Goal: Task Accomplishment & Management: Complete application form

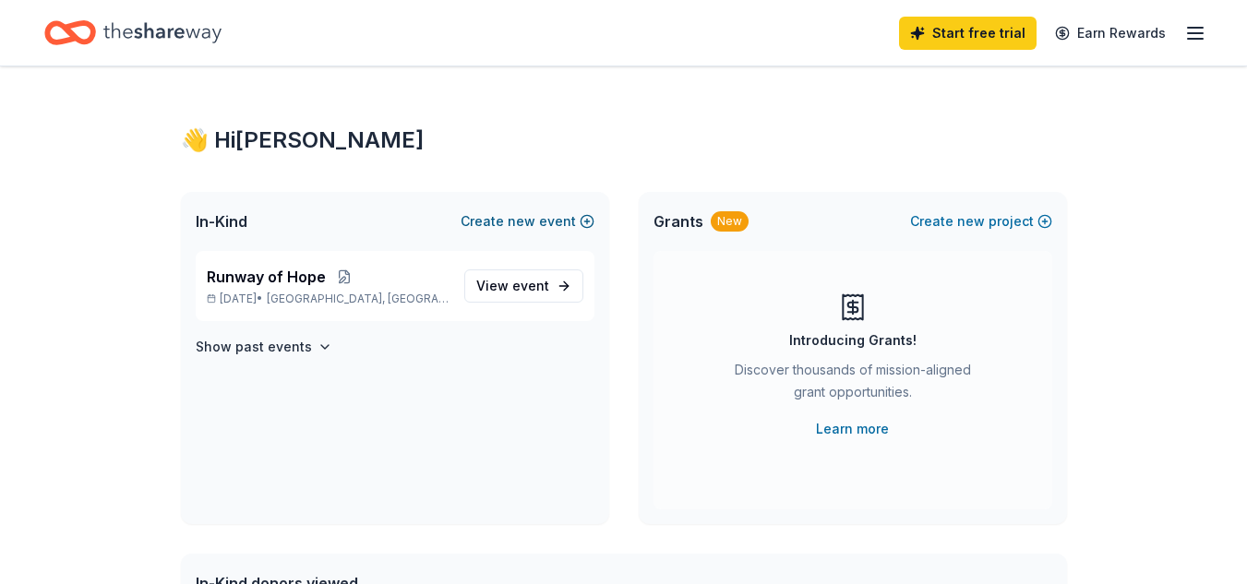
click at [504, 219] on button "Create new event" at bounding box center [528, 221] width 134 height 22
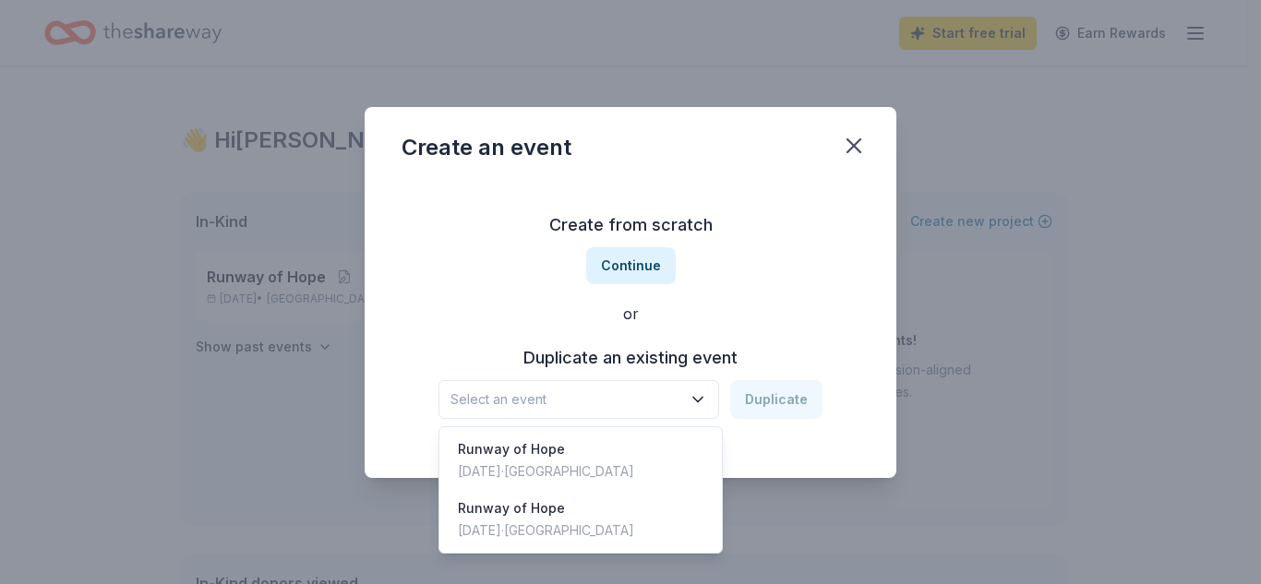
click at [657, 406] on span "Select an event" at bounding box center [565, 400] width 231 height 22
click at [568, 454] on div "Runway of Hope" at bounding box center [546, 449] width 176 height 22
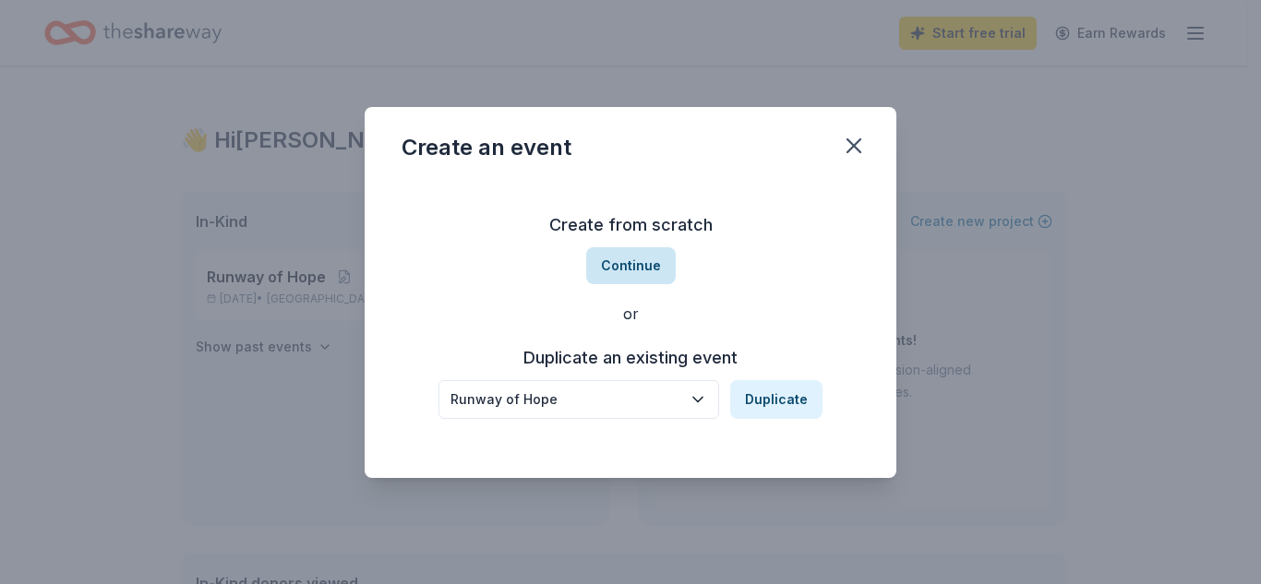
click at [628, 267] on button "Continue" at bounding box center [631, 265] width 90 height 37
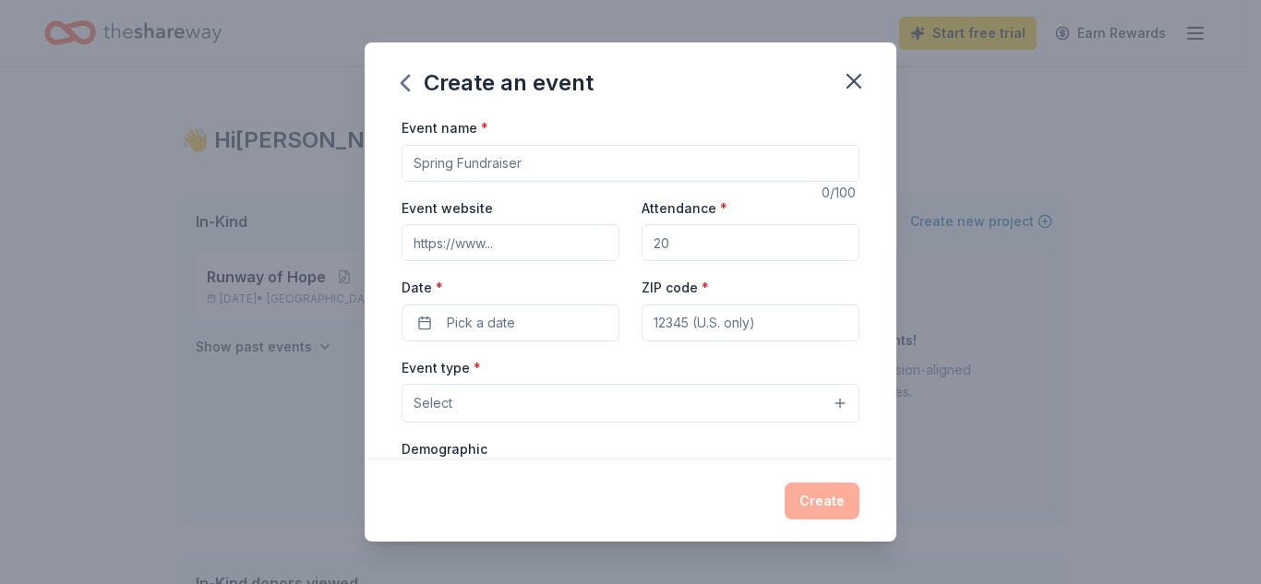
click at [499, 161] on input "Event name *" at bounding box center [631, 163] width 458 height 37
type input "Pink Block Party"
drag, startPoint x: 690, startPoint y: 242, endPoint x: 648, endPoint y: 243, distance: 41.5
click at [648, 243] on input "Attendance *" at bounding box center [751, 242] width 218 height 37
click at [671, 251] on input "Attendance *" at bounding box center [751, 242] width 218 height 37
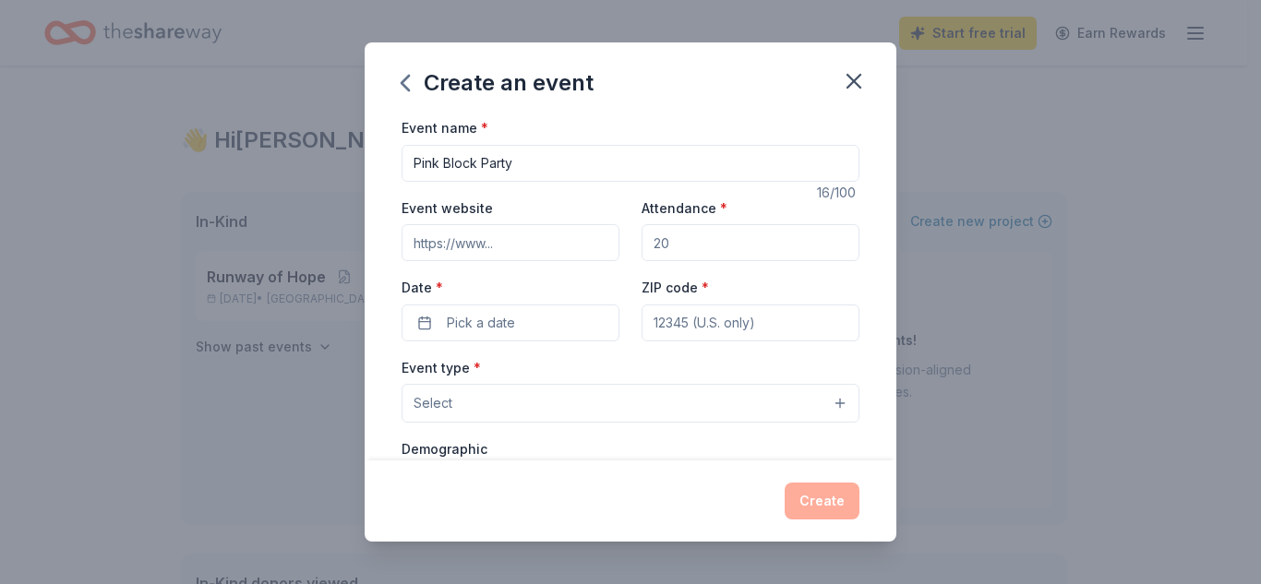
click at [671, 251] on input "Attendance *" at bounding box center [751, 242] width 218 height 37
type input "225"
click at [683, 322] on input "ZIP code *" at bounding box center [751, 323] width 218 height 37
type input "76522"
click at [496, 398] on button "Select" at bounding box center [631, 403] width 458 height 39
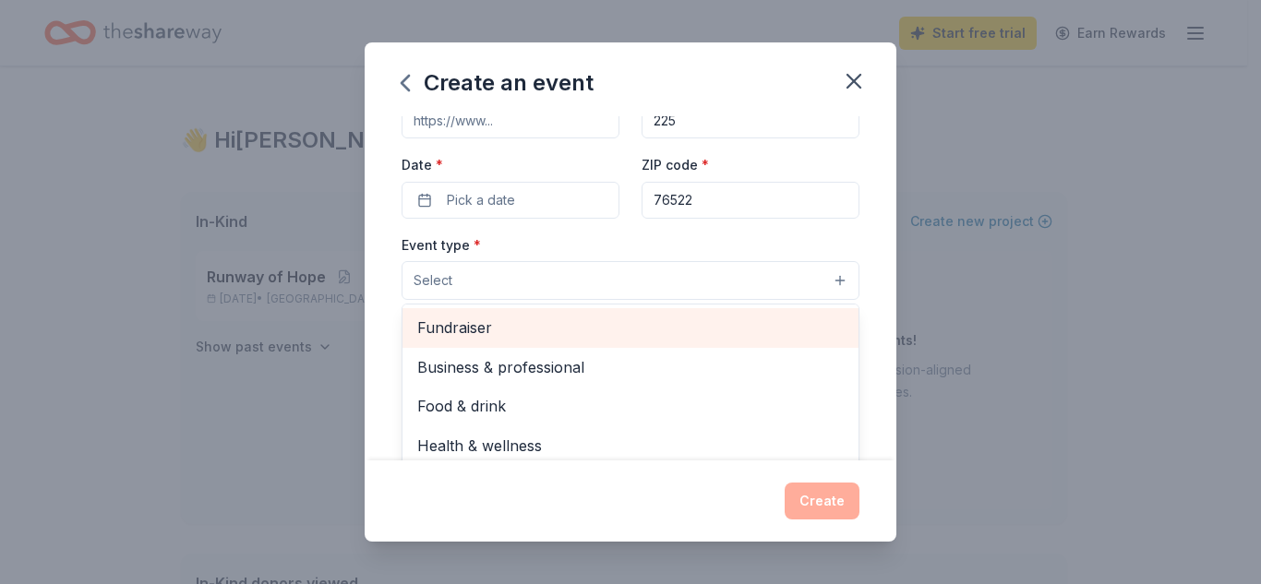
click at [474, 334] on span "Fundraiser" at bounding box center [630, 328] width 426 height 24
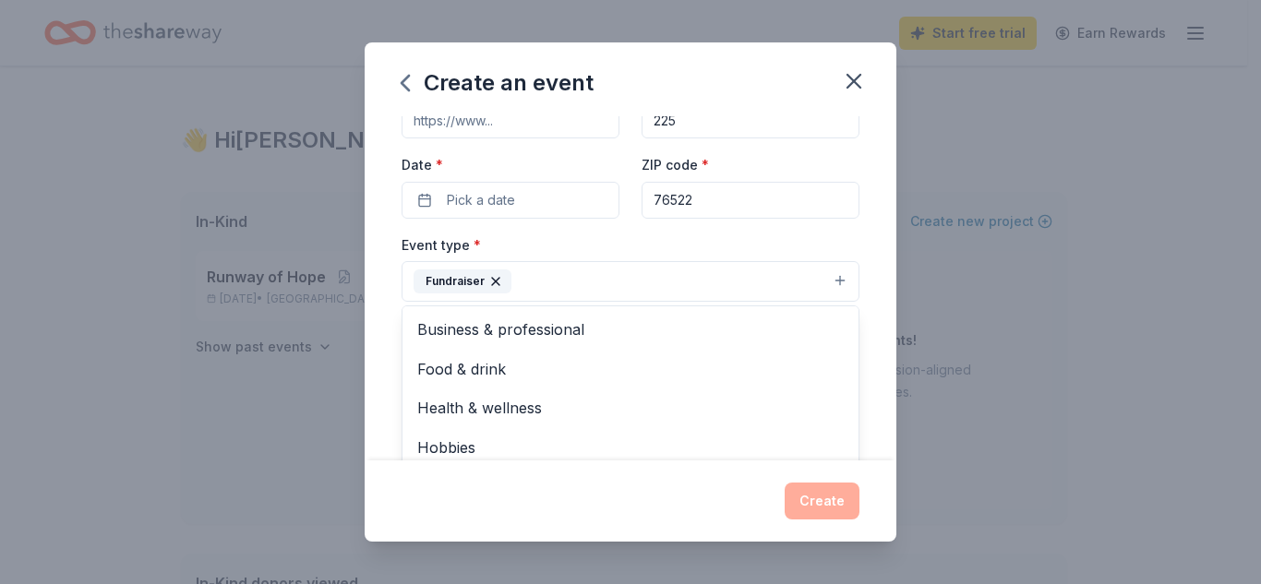
click at [388, 276] on div "Event name * Pink Block Party 16 /100 Event website Attendance * 225 Date * Pic…" at bounding box center [631, 288] width 532 height 344
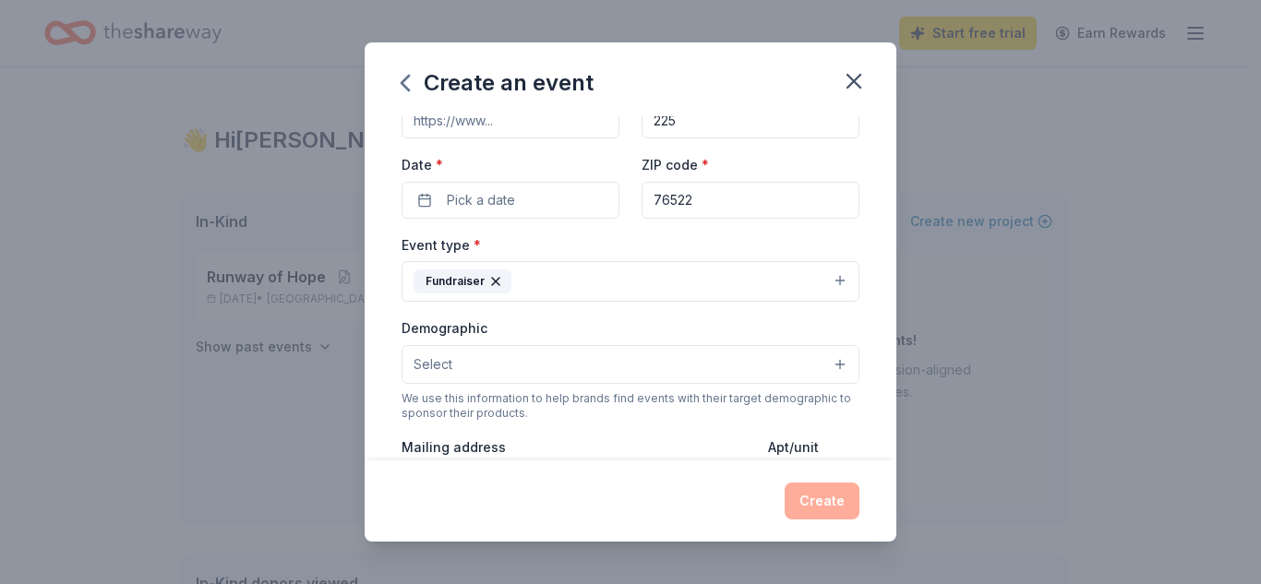
click at [556, 281] on button "Fundraiser" at bounding box center [631, 281] width 458 height 41
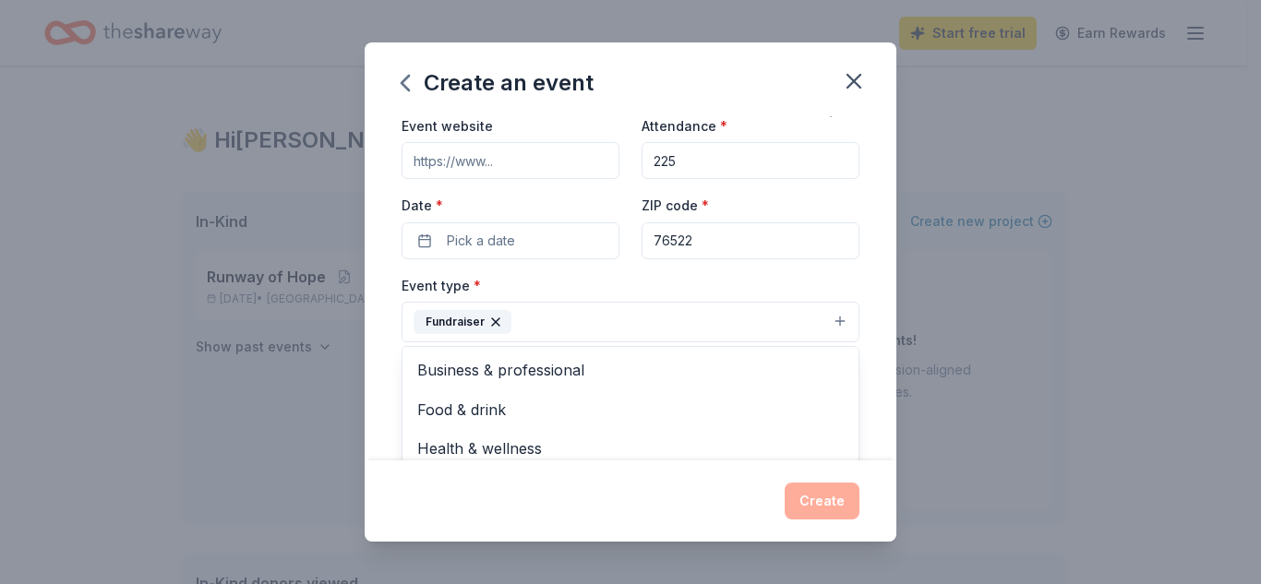
scroll to position [123, 0]
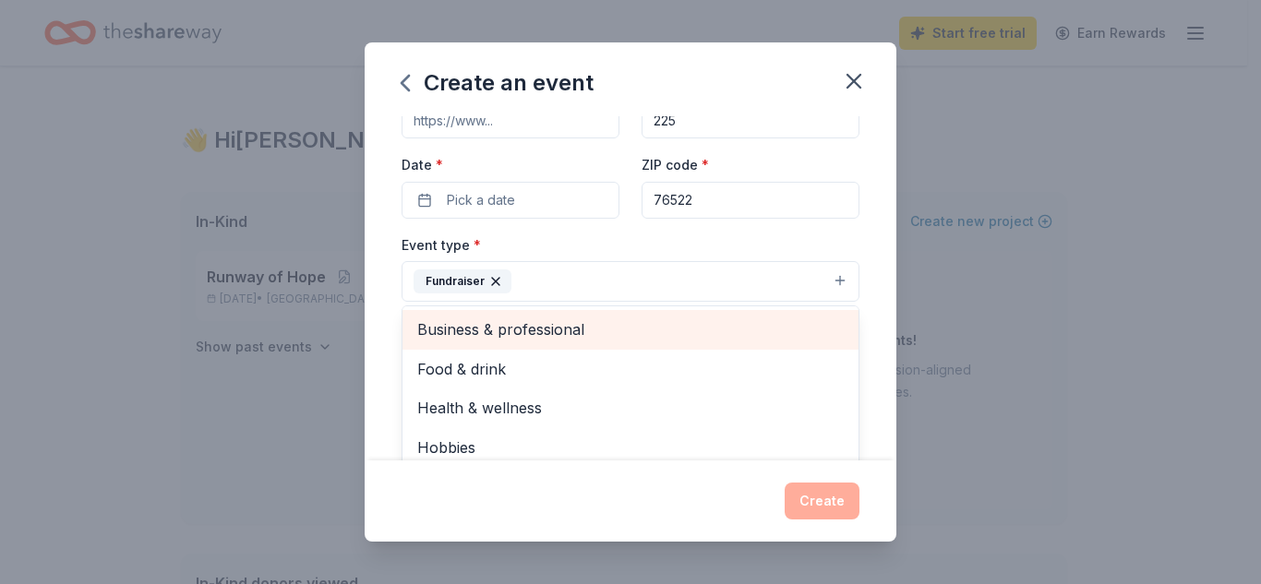
click at [531, 332] on span "Business & professional" at bounding box center [630, 330] width 426 height 24
click at [475, 332] on span "Food & drink" at bounding box center [630, 330] width 426 height 24
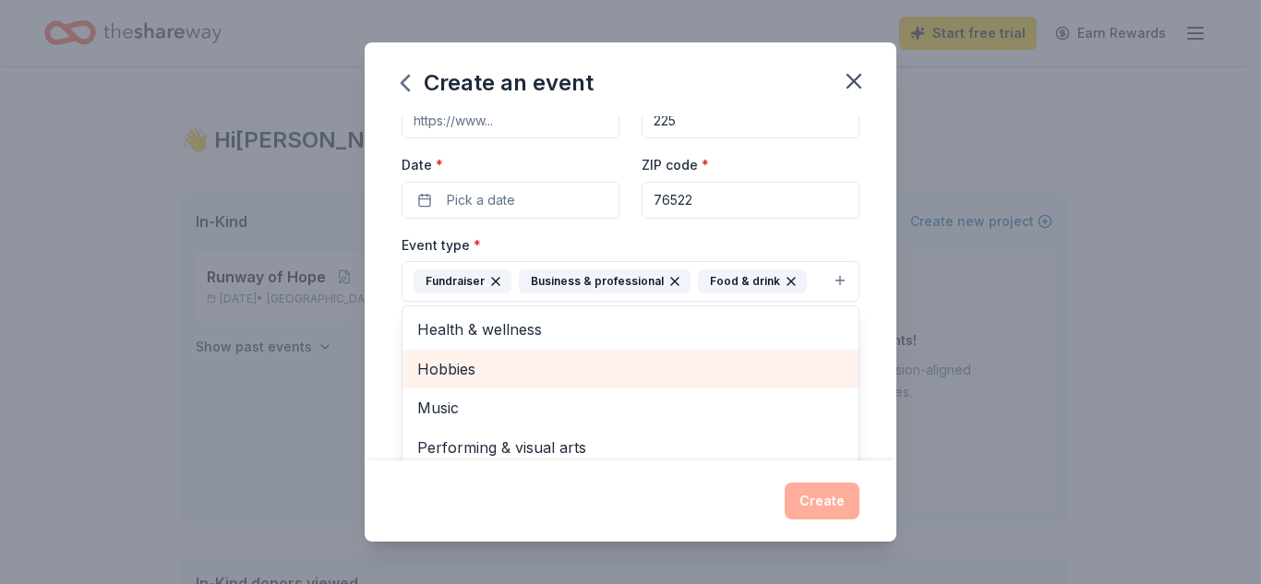
scroll to position [246, 0]
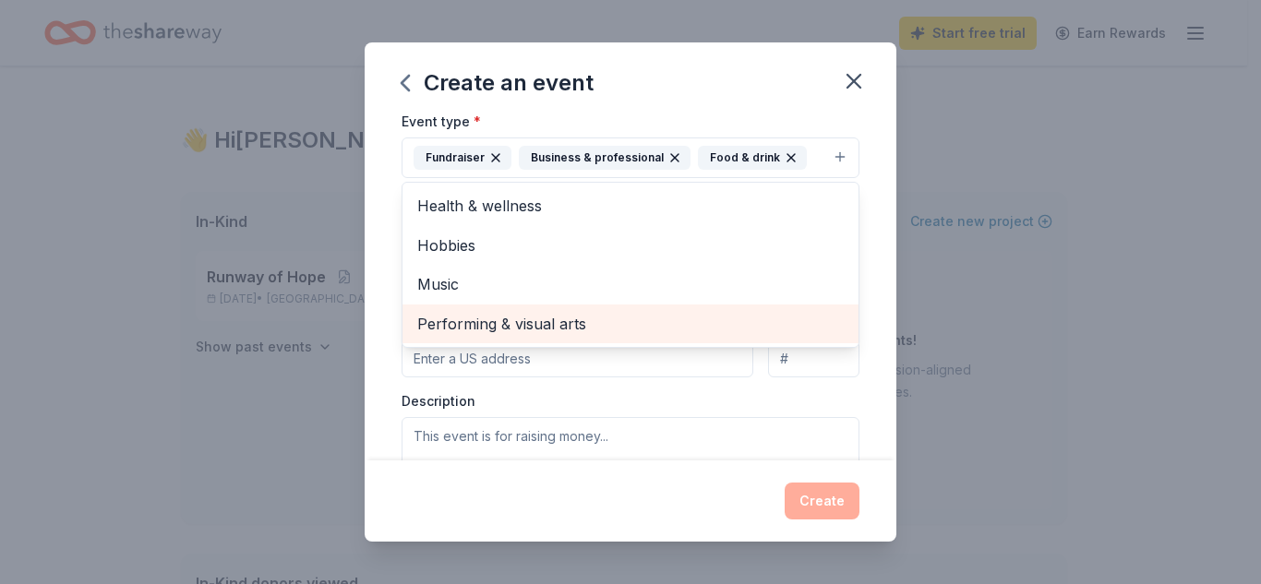
click at [469, 326] on span "Performing & visual arts" at bounding box center [630, 324] width 426 height 24
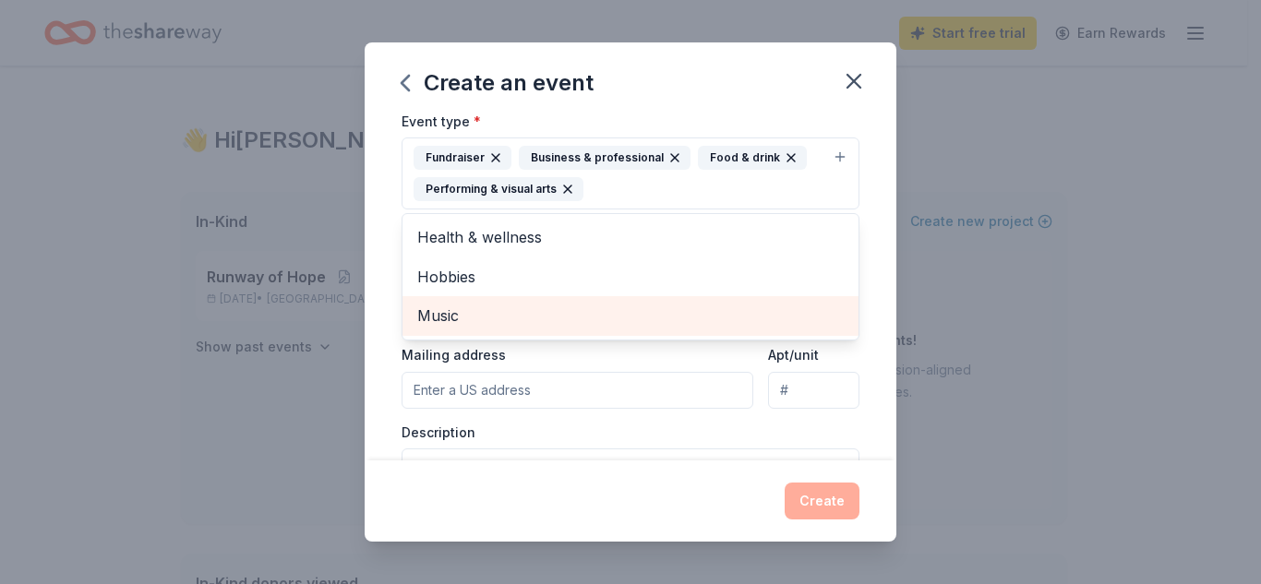
click at [461, 315] on span "Music" at bounding box center [630, 316] width 426 height 24
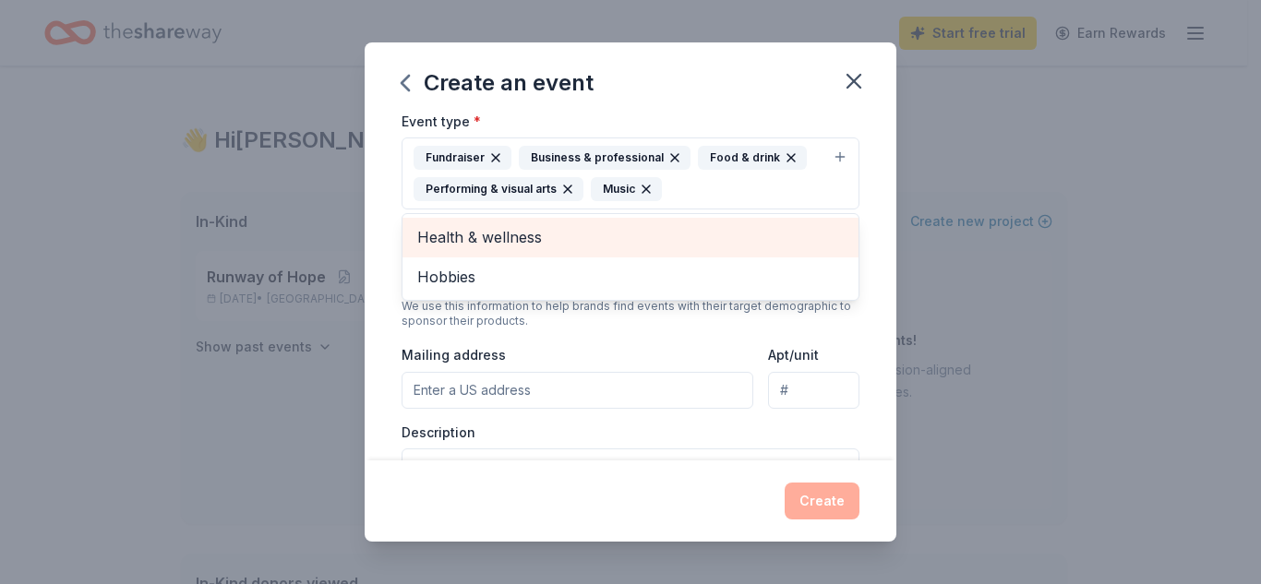
click at [466, 245] on span "Health & wellness" at bounding box center [630, 237] width 426 height 24
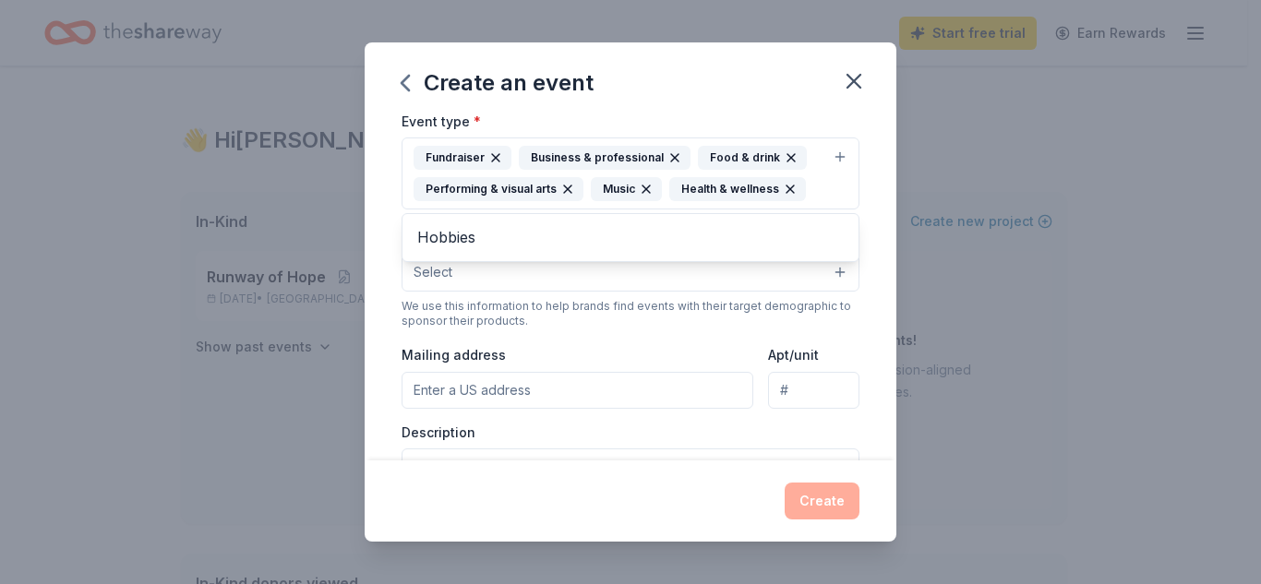
click at [375, 341] on div "Event name * Pink Block Party 16 /100 Event website Attendance * 225 Date * Pic…" at bounding box center [631, 288] width 532 height 344
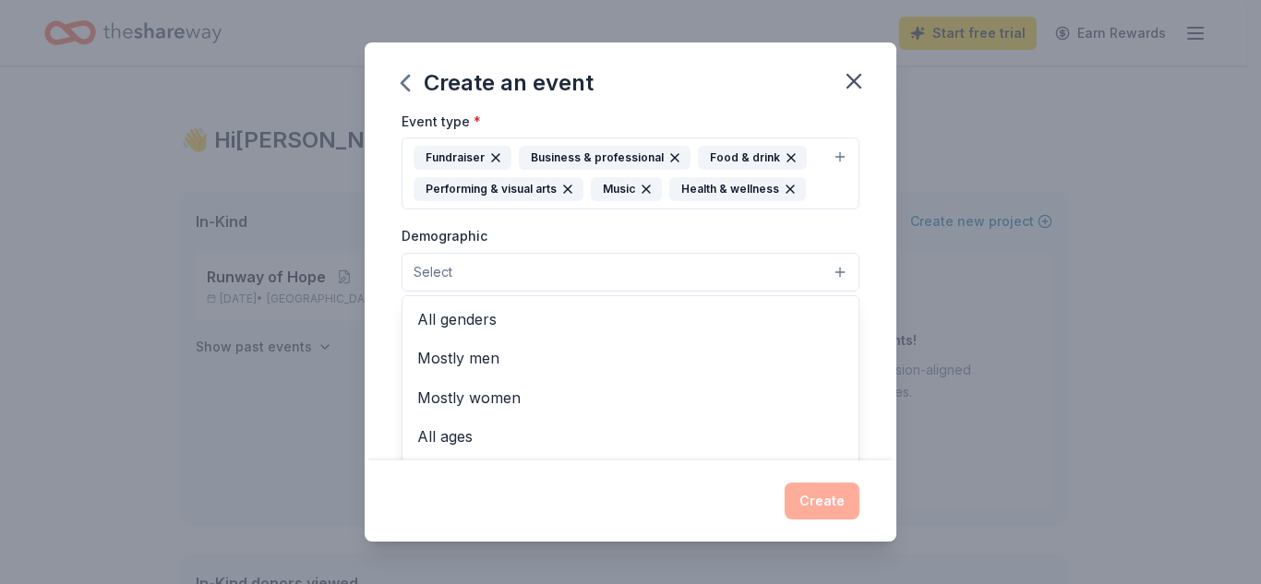
click at [459, 271] on button "Select" at bounding box center [631, 272] width 458 height 39
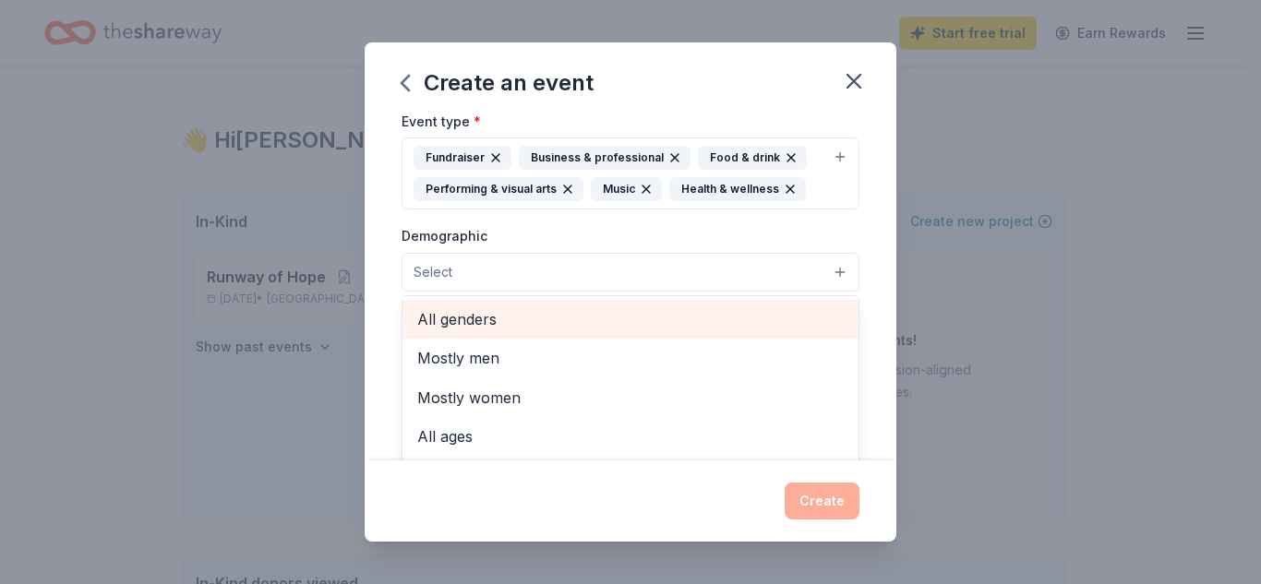
click at [467, 321] on span "All genders" at bounding box center [630, 319] width 426 height 24
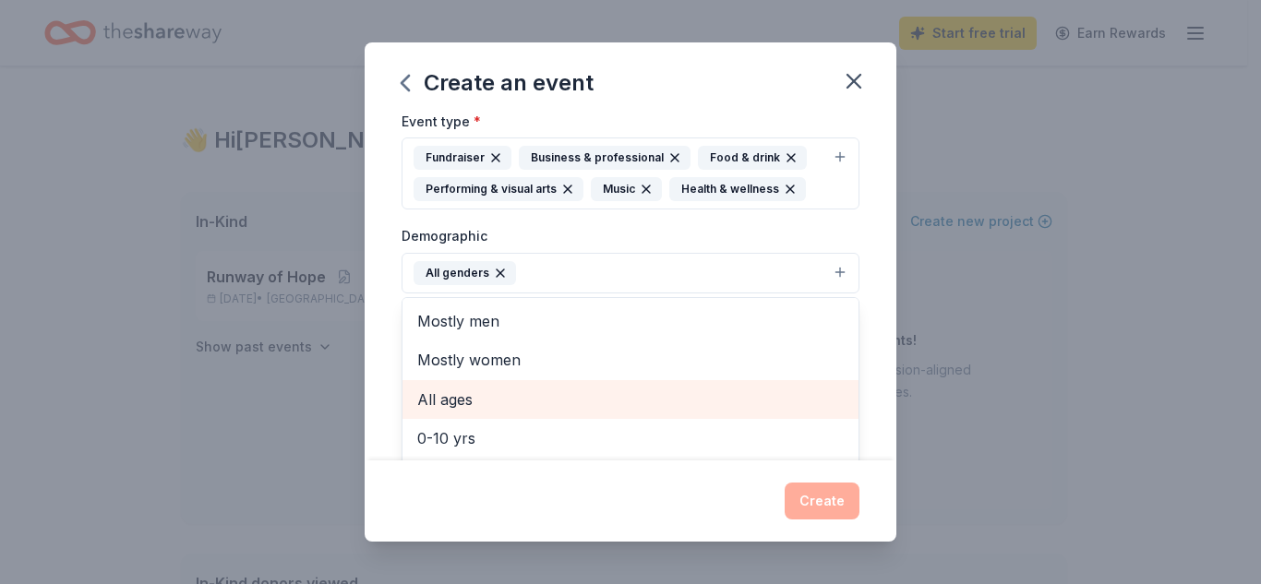
click at [460, 391] on span "All ages" at bounding box center [630, 400] width 426 height 24
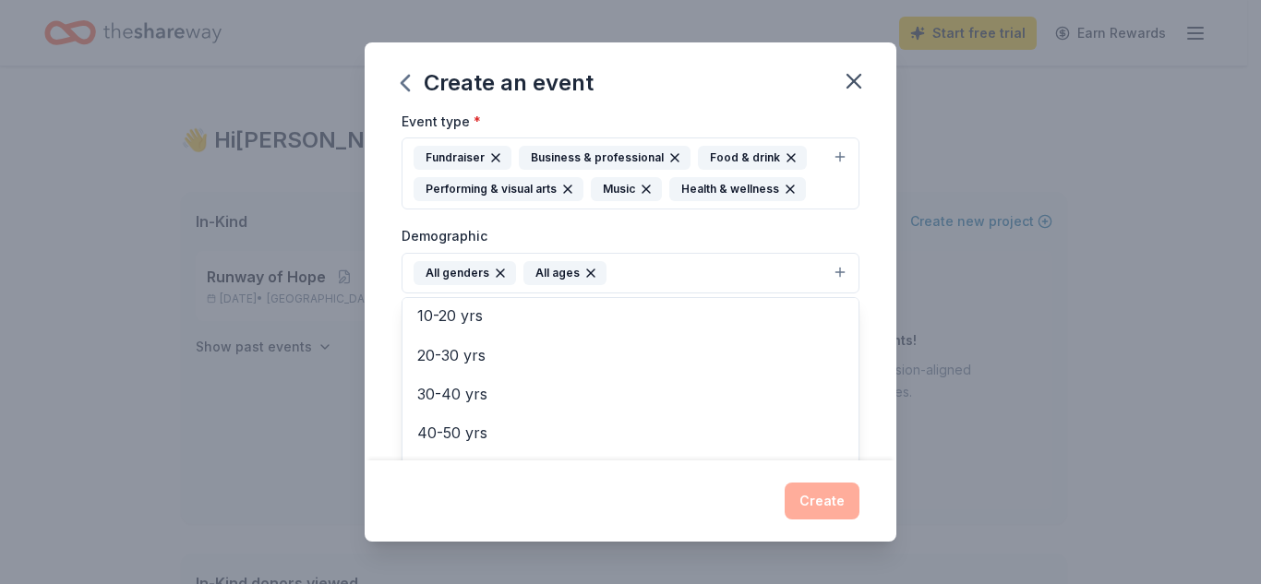
scroll to position [218, 0]
click at [387, 318] on div "Event name * Pink Block Party 16 /100 Event website Attendance * 225 Date * Pic…" at bounding box center [631, 288] width 532 height 344
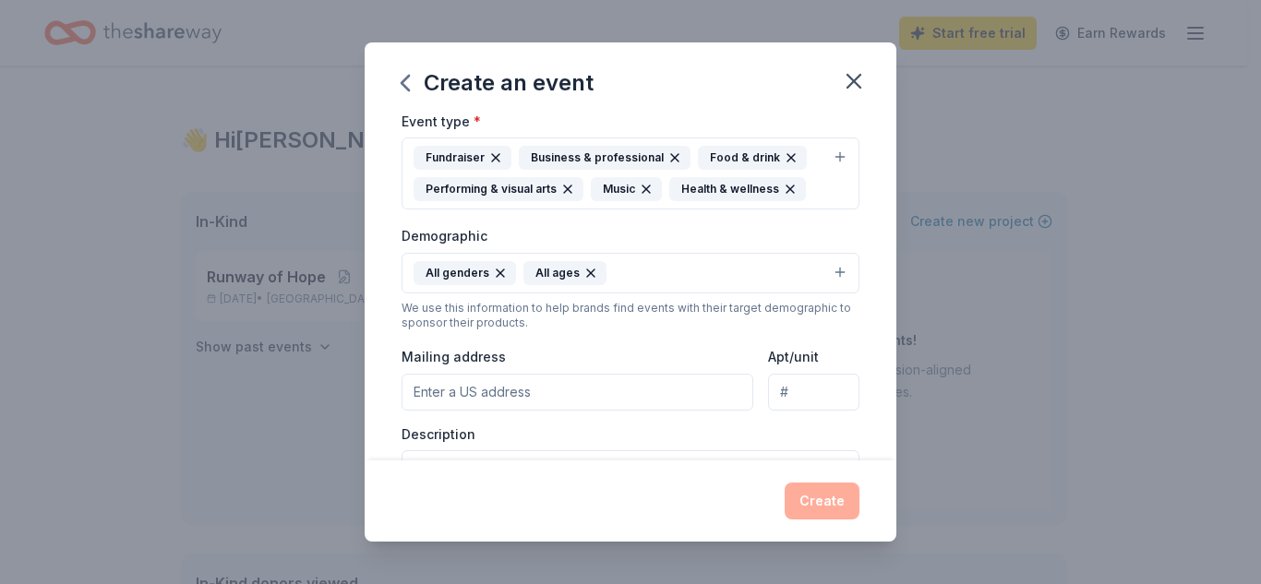
scroll to position [369, 0]
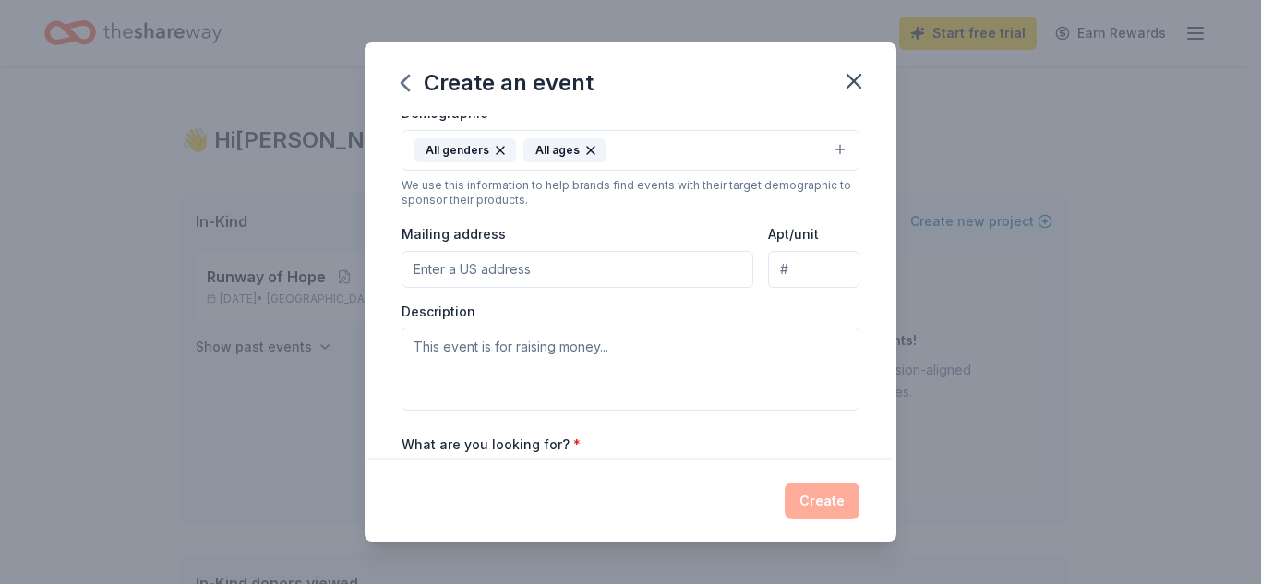
click at [499, 273] on input "Mailing address" at bounding box center [578, 269] width 352 height 37
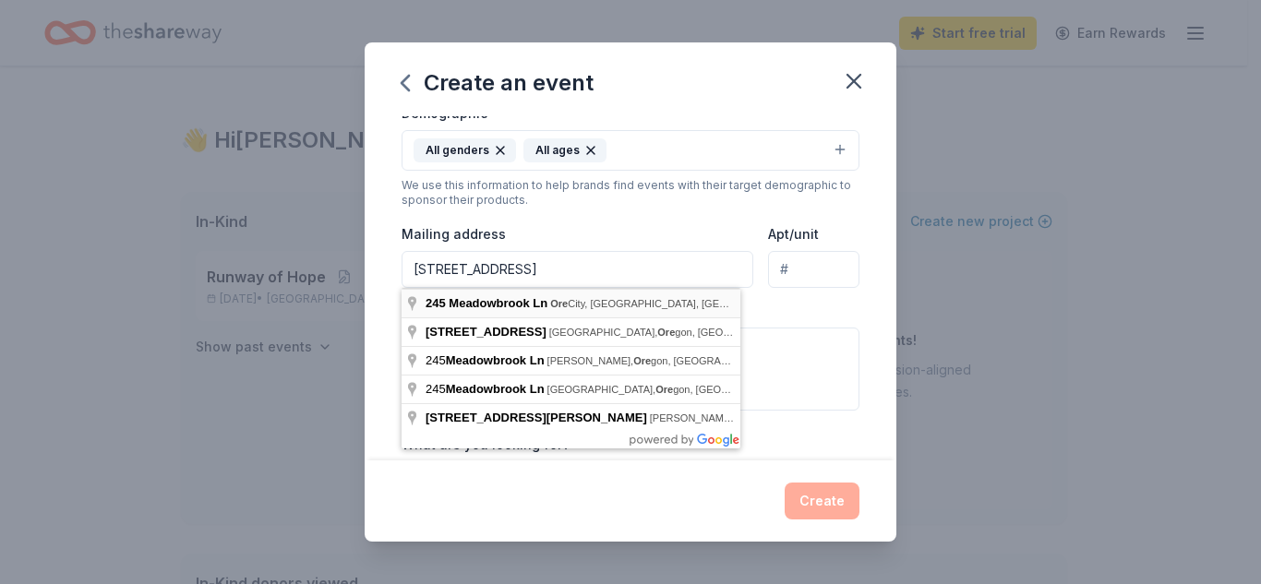
type input "[STREET_ADDRESS]"
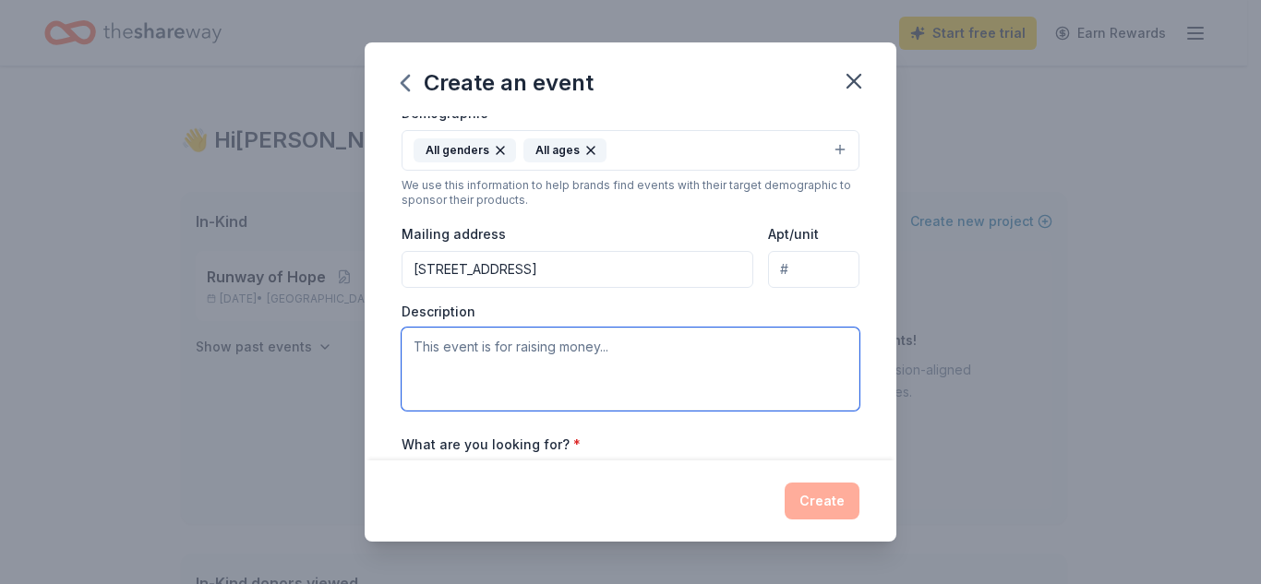
click at [470, 349] on textarea at bounding box center [631, 369] width 458 height 83
paste textarea "Pink Block Party is a one-of-a-kind annual community outreach and fundraising e…"
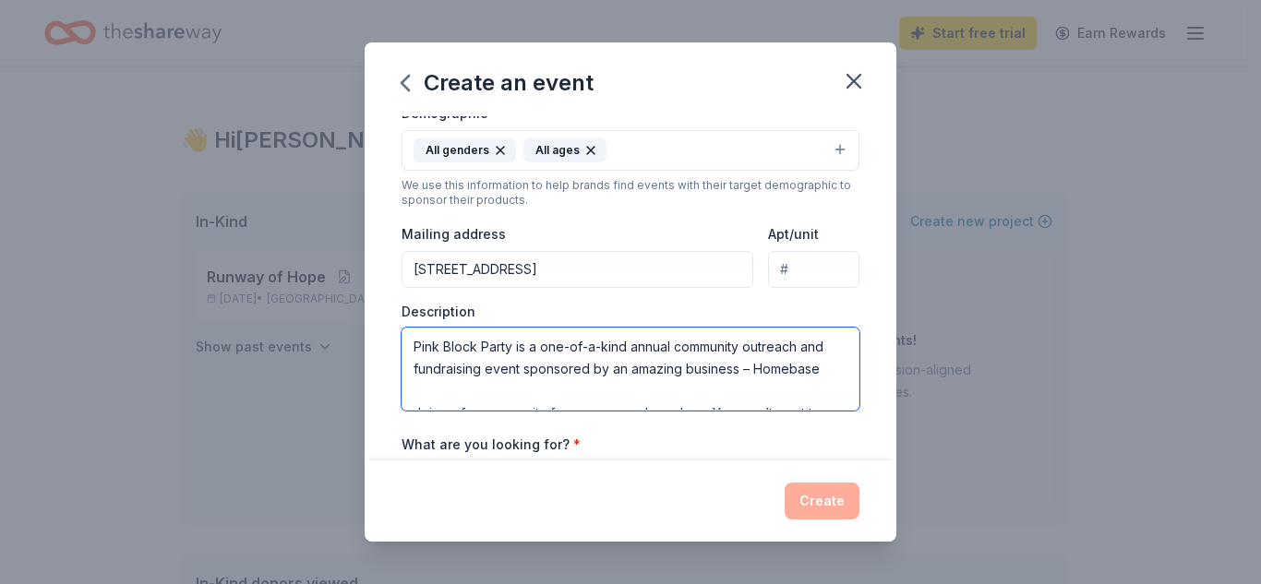
scroll to position [56, 0]
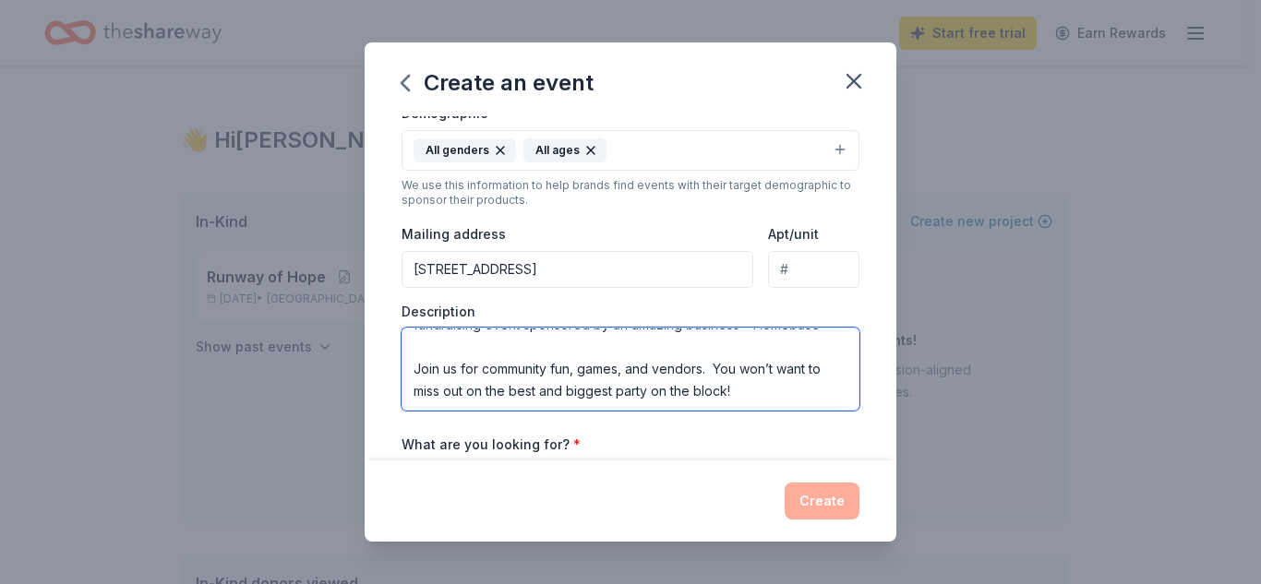
click at [481, 357] on textarea "Pink Block Party is a one-of-a-kind annual community outreach and fundraising e…" at bounding box center [631, 369] width 458 height 83
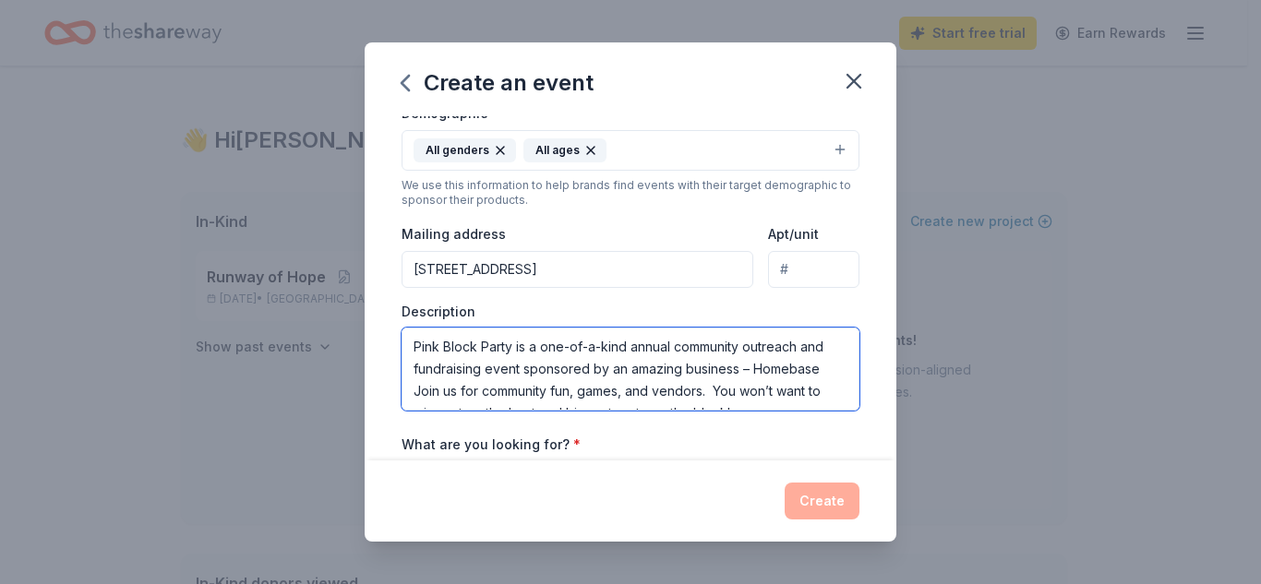
scroll to position [44, 0]
click at [478, 369] on textarea "Pink Block Party is a one-of-a-kind annual community outreach and fundraising e…" at bounding box center [631, 369] width 458 height 83
drag, startPoint x: 456, startPoint y: 370, endPoint x: 407, endPoint y: 367, distance: 49.0
click at [407, 367] on textarea "Pink Block Party is a one-of-a-kind annual community outreach and fundraising e…" at bounding box center [631, 369] width 458 height 83
drag, startPoint x: 507, startPoint y: 392, endPoint x: 690, endPoint y: 365, distance: 185.8
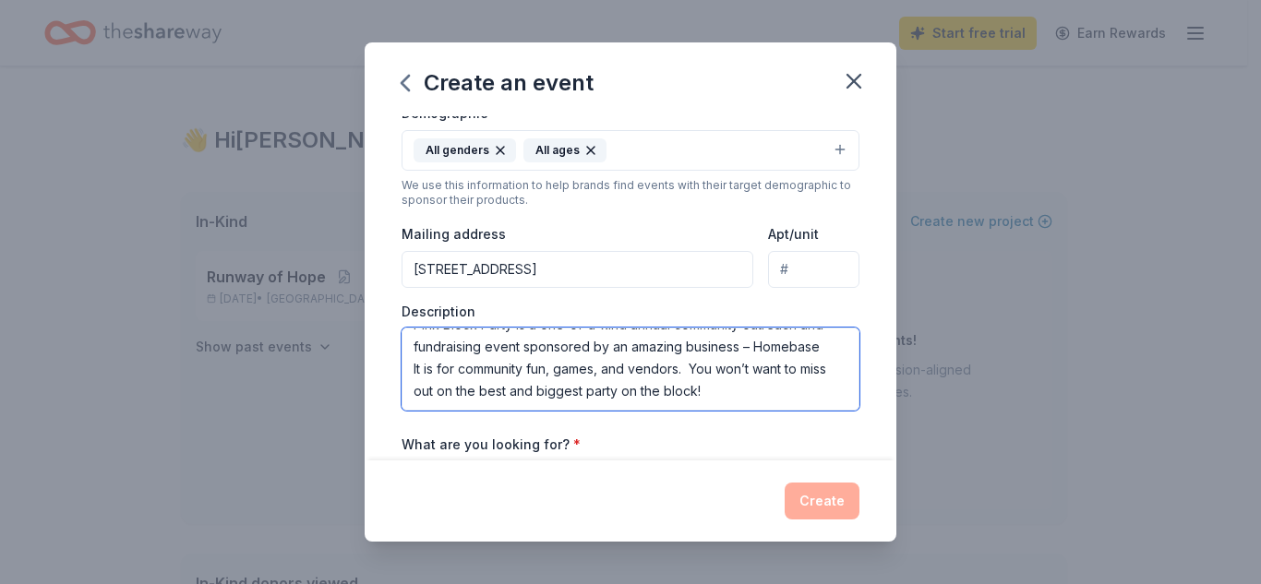
click at [690, 365] on textarea "Pink Block Party is a one-of-a-kind annual community outreach and fundraising e…" at bounding box center [631, 369] width 458 height 83
click at [586, 390] on textarea "Pink Block Party is a one-of-a-kind annual community outreach and fundraising e…" at bounding box center [631, 369] width 458 height 83
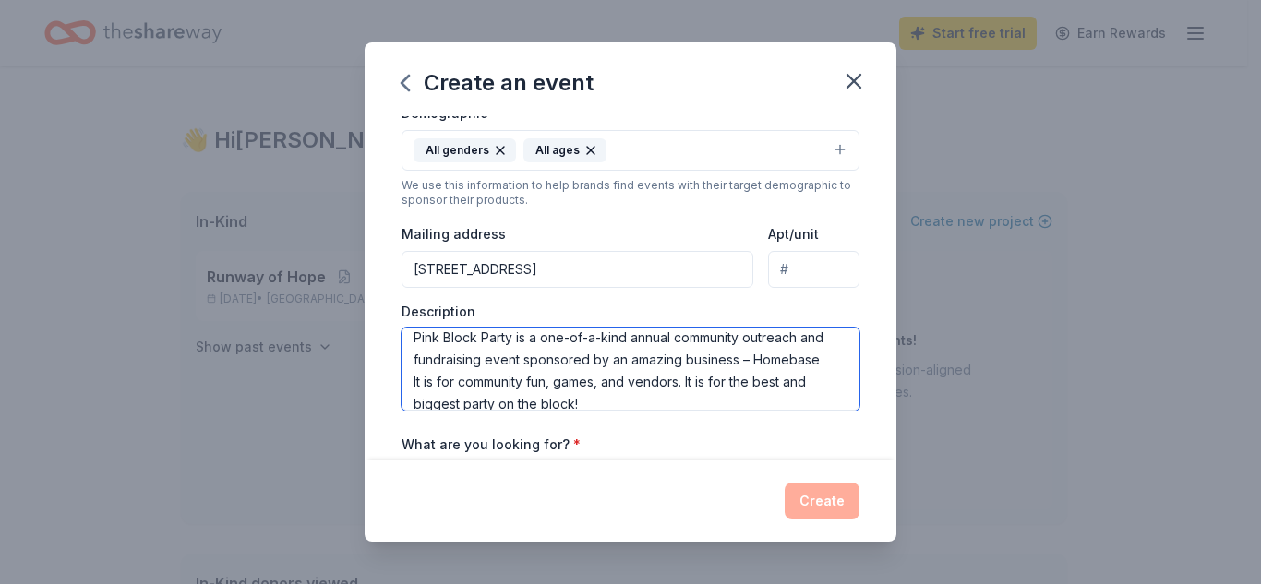
scroll to position [0, 0]
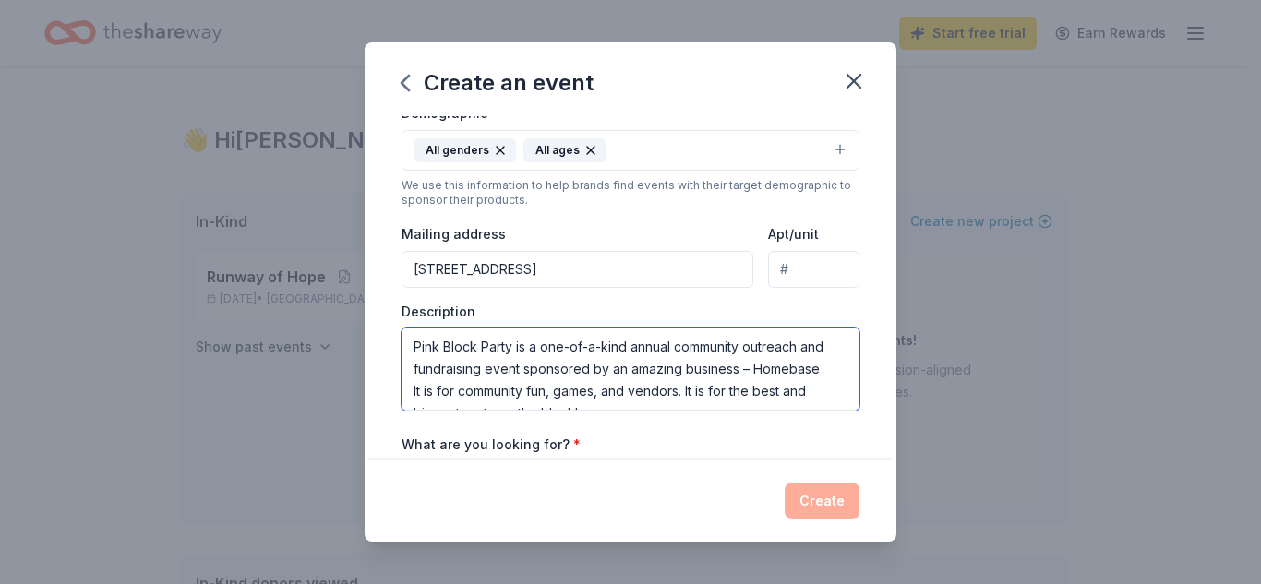
drag, startPoint x: 591, startPoint y: 396, endPoint x: 393, endPoint y: 324, distance: 210.2
click at [393, 324] on div "Event name * Pink Block Party 16 /100 Event website Attendance * 225 Date * Pic…" at bounding box center [631, 288] width 532 height 344
paste textarea "vibrant celebration that brings hundreds of community members together for an u…"
click at [414, 346] on textarea "vibrant celebration that brings hundreds of community members together for an u…" at bounding box center [631, 369] width 458 height 83
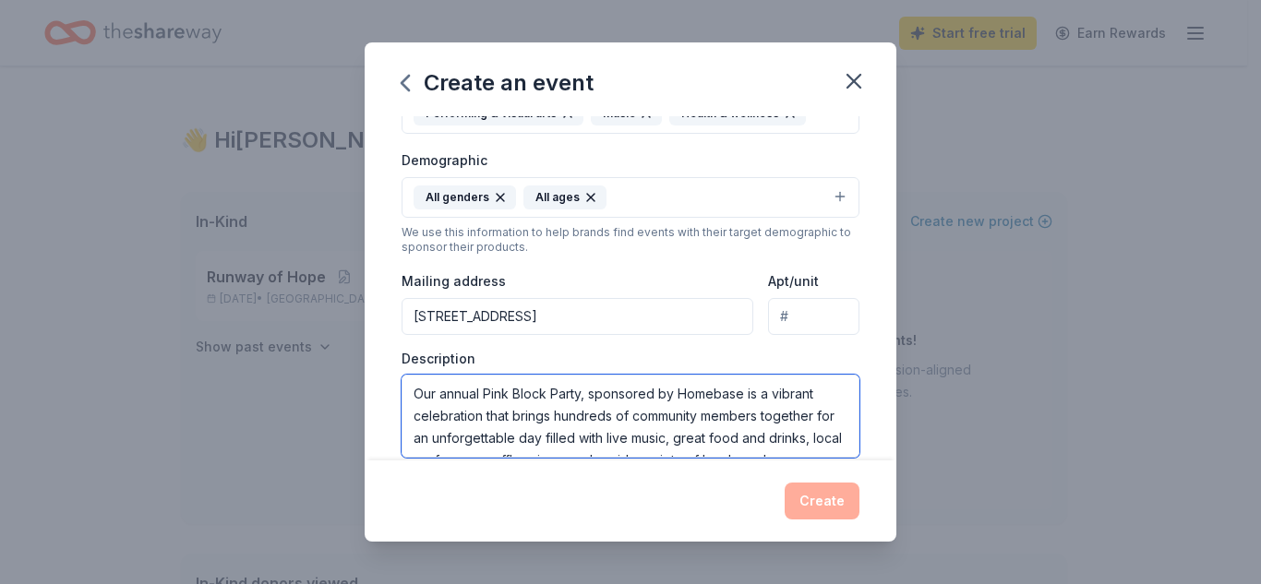
scroll to position [246, 0]
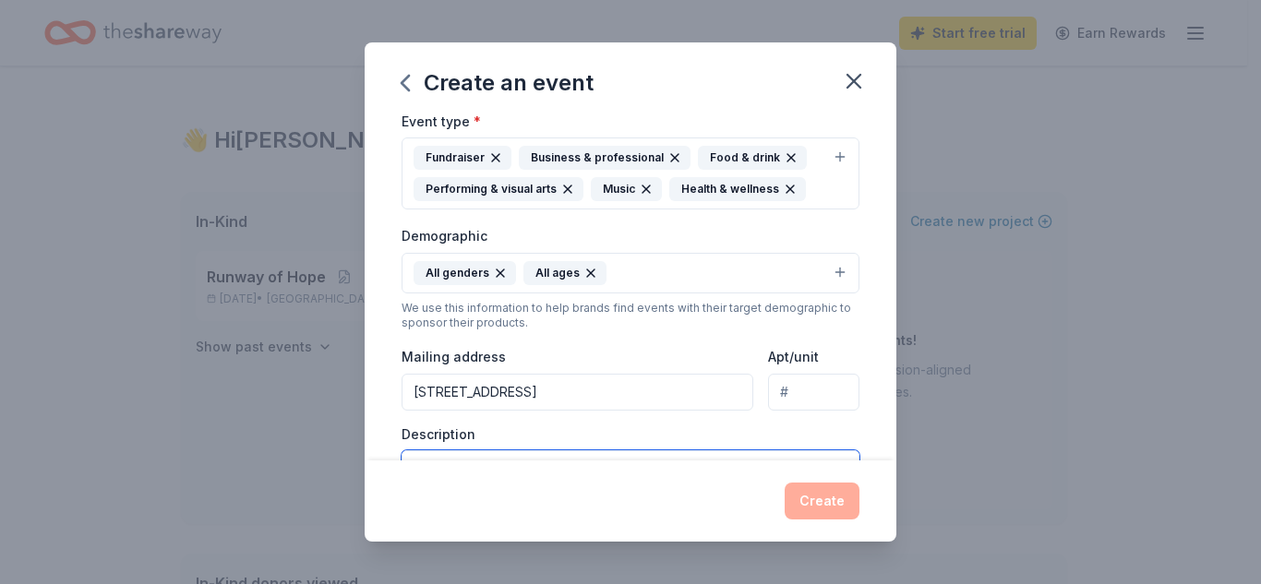
drag, startPoint x: 743, startPoint y: 394, endPoint x: 408, endPoint y: 431, distance: 337.1
click at [408, 431] on div "Description Our annual Pink Block Party, sponsored by Homebase is a vibrant cel…" at bounding box center [631, 480] width 458 height 109
type textarea "Our annual Pink Block Party, sponsored by Homebase is a vibrant celebration tha…"
click at [636, 346] on div "Mailing address [STREET_ADDRESS]" at bounding box center [578, 378] width 352 height 66
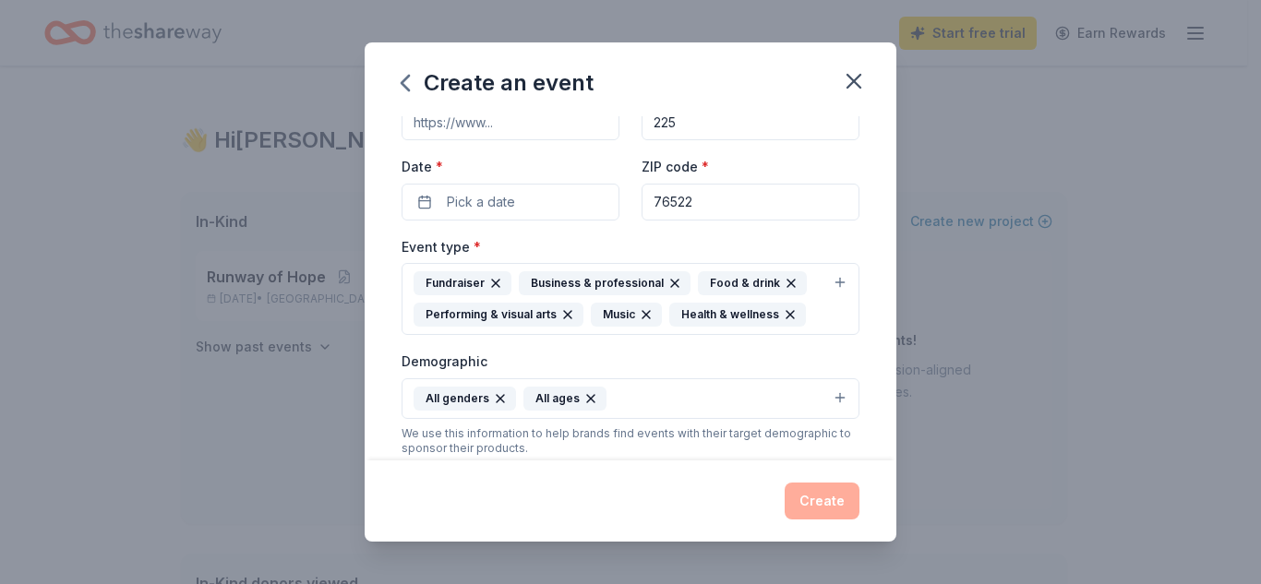
scroll to position [0, 0]
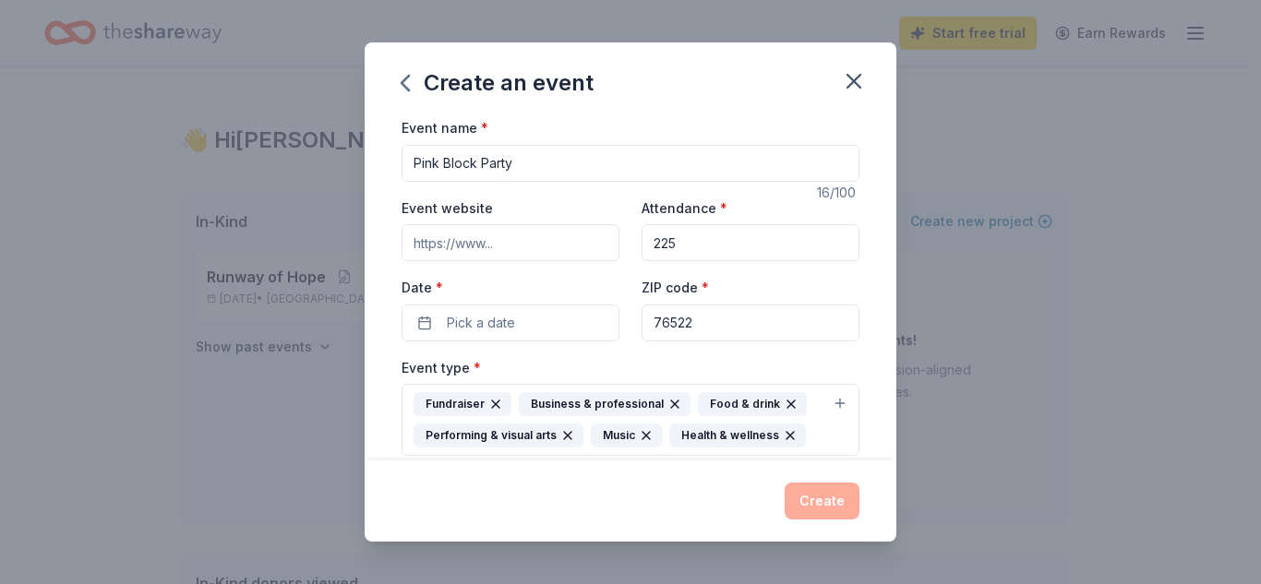
click at [687, 249] on input "225" at bounding box center [751, 242] width 218 height 37
type input "300"
click at [540, 256] on input "Event website" at bounding box center [511, 242] width 218 height 37
paste input "[URL][DOMAIN_NAME]"
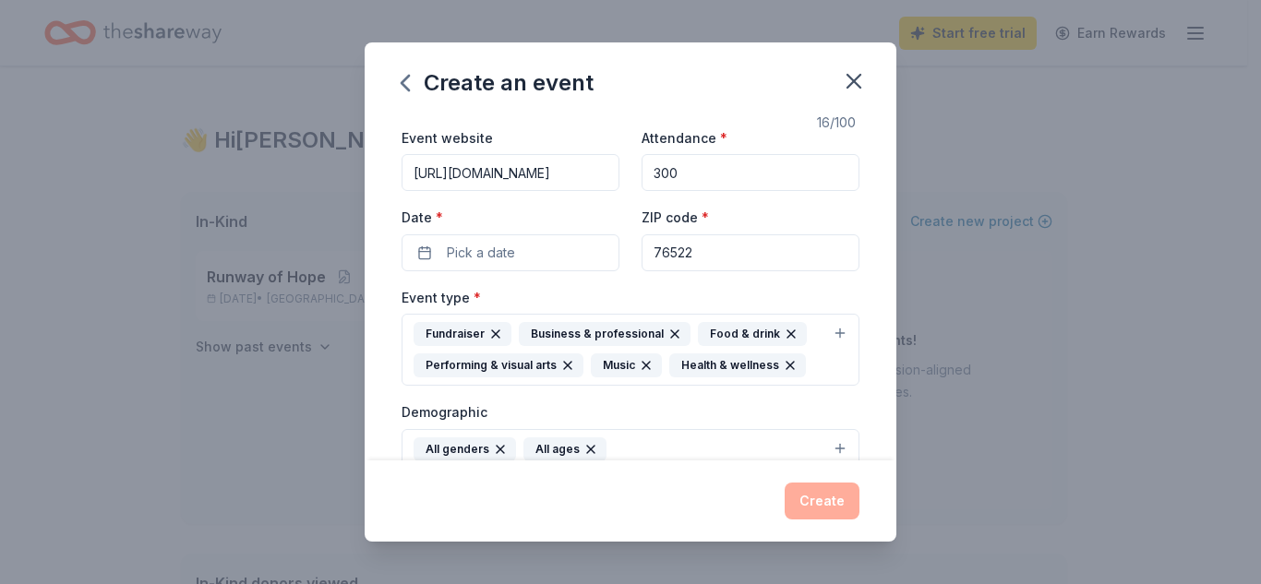
scroll to position [123, 0]
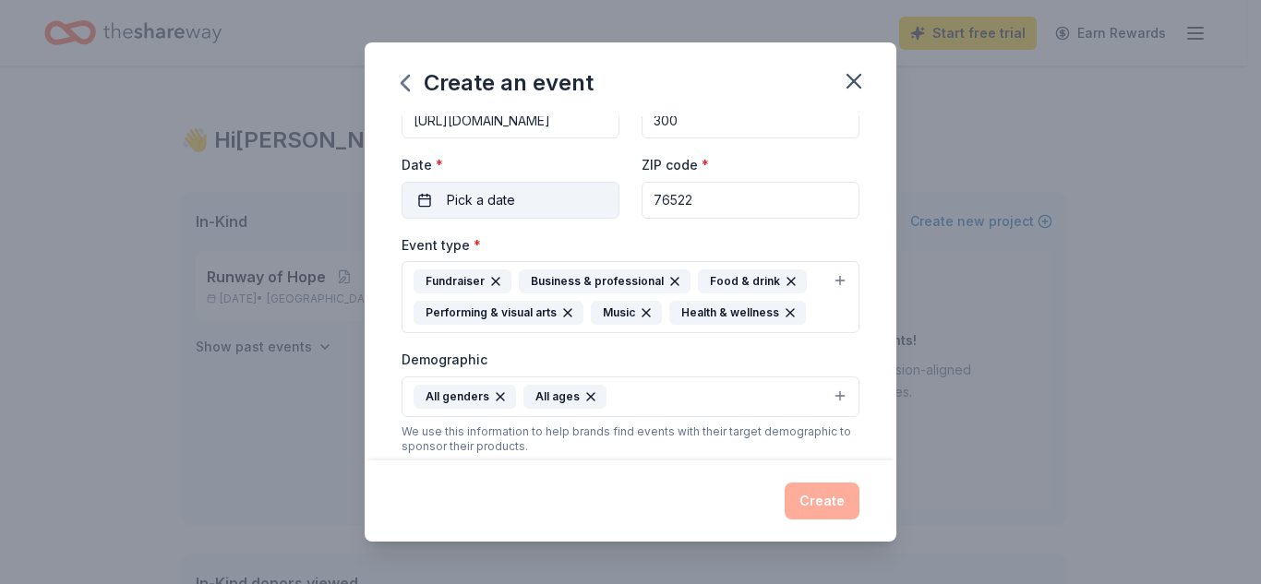
type input "[URL][DOMAIN_NAME]"
click at [506, 198] on span "Pick a date" at bounding box center [481, 200] width 68 height 22
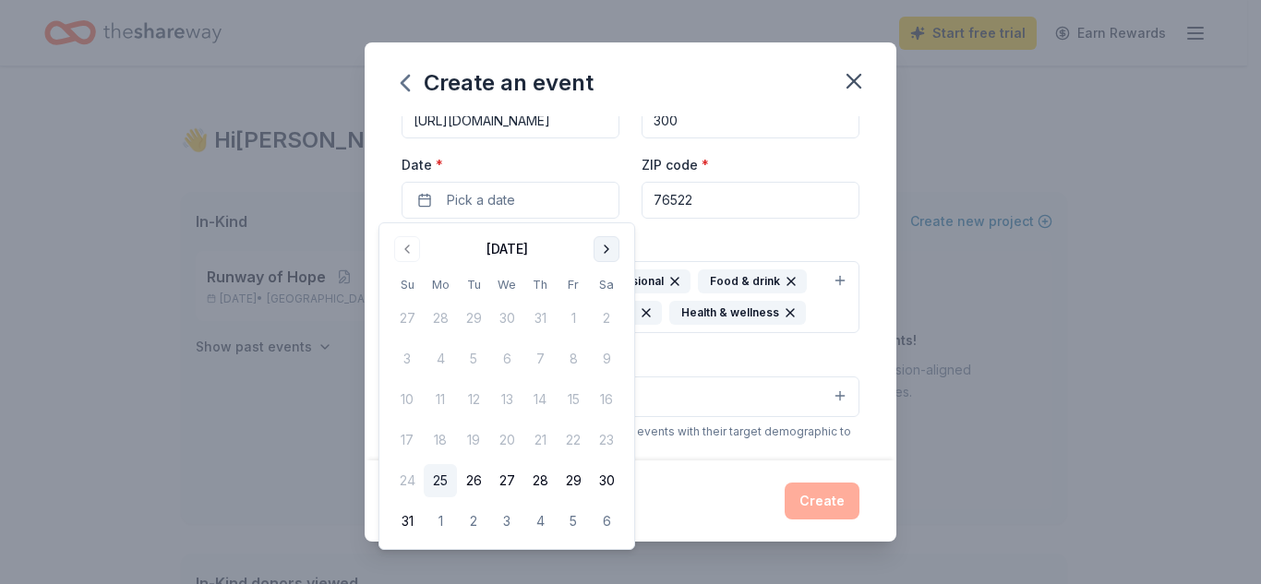
click at [599, 247] on button "Go to next month" at bounding box center [607, 249] width 26 height 26
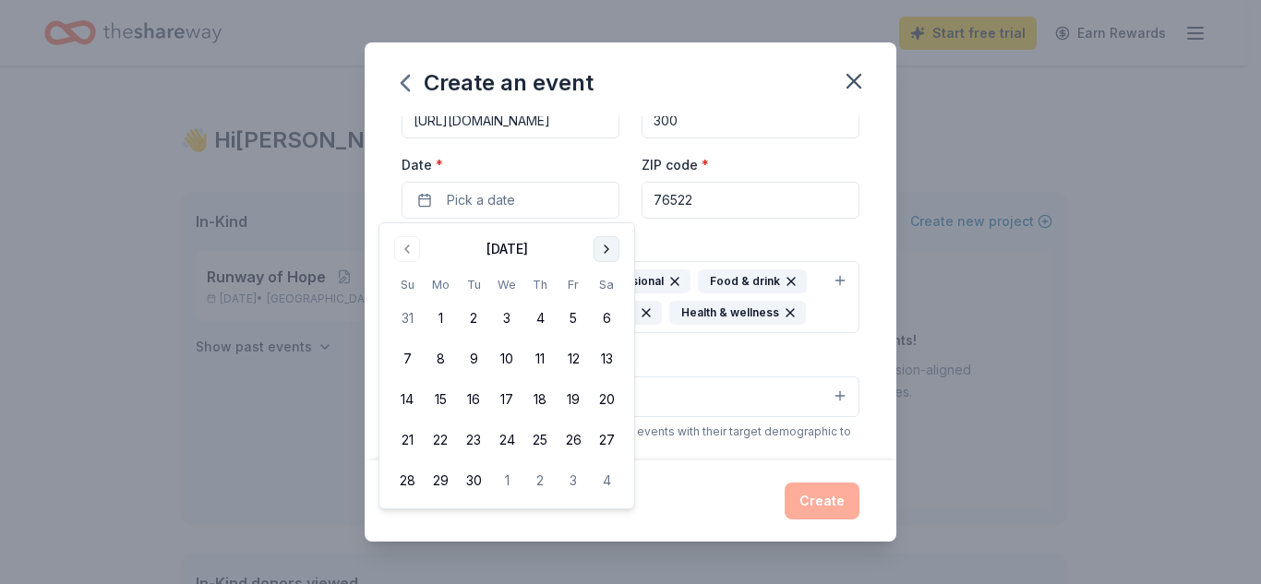
click at [599, 247] on button "Go to next month" at bounding box center [607, 249] width 26 height 26
click at [611, 361] on button "11" at bounding box center [606, 358] width 33 height 33
click at [807, 240] on div "Event type * Fundraiser Business & professional Food & drink Performing & visua…" at bounding box center [631, 284] width 458 height 101
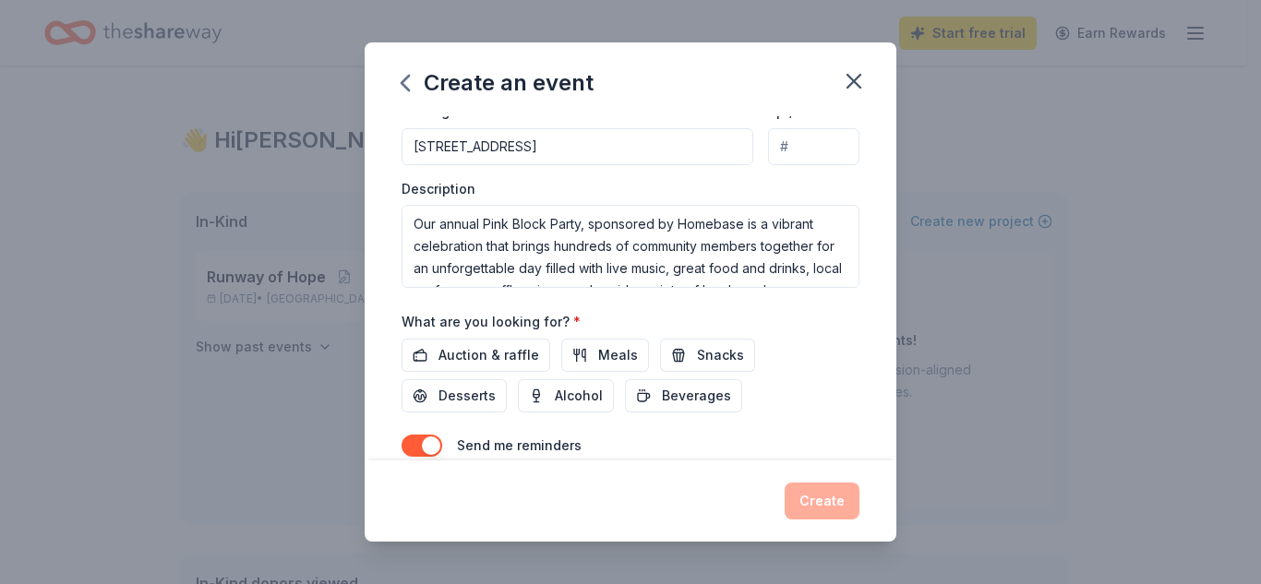
scroll to position [573, 0]
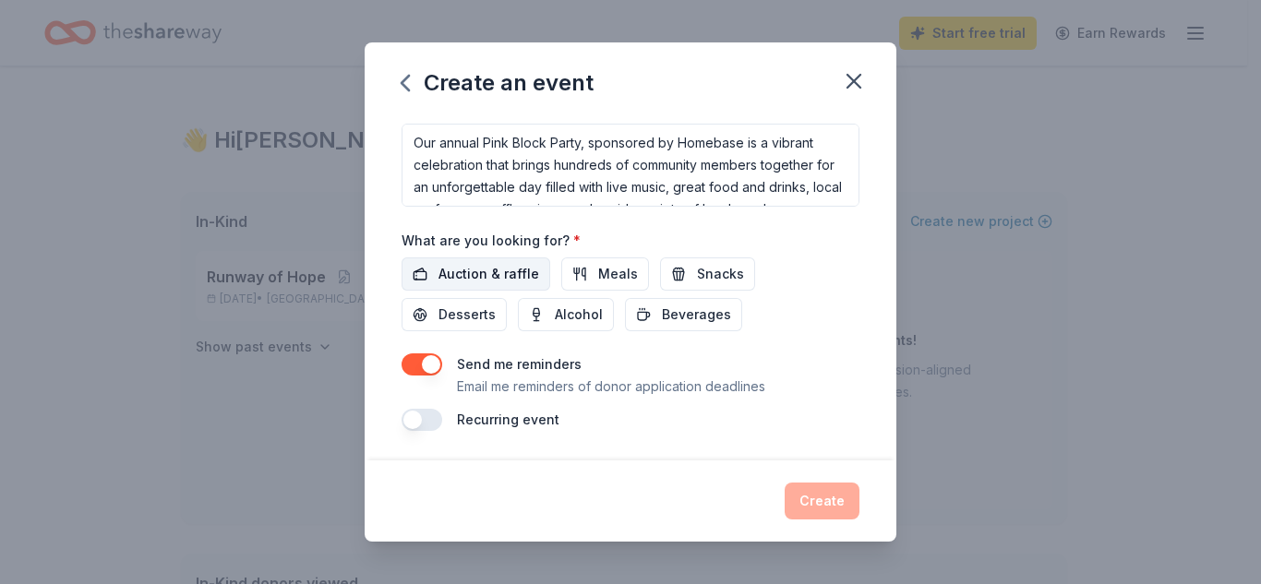
click at [496, 281] on span "Auction & raffle" at bounding box center [488, 274] width 101 height 22
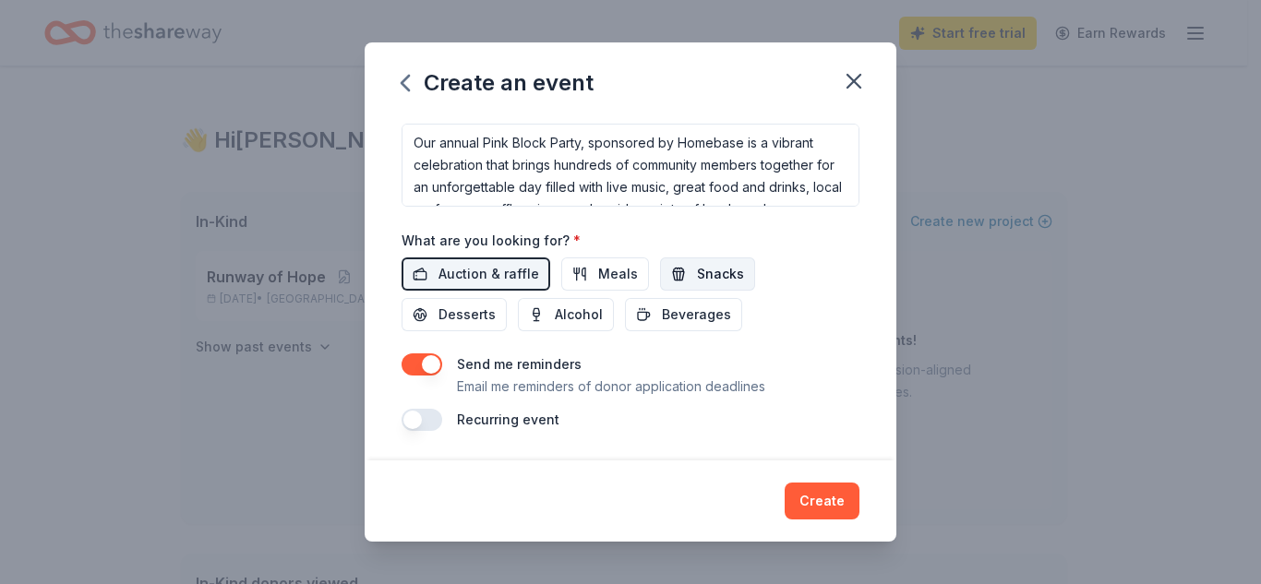
click at [672, 270] on button "Snacks" at bounding box center [707, 274] width 95 height 33
click at [435, 423] on button "button" at bounding box center [422, 420] width 41 height 22
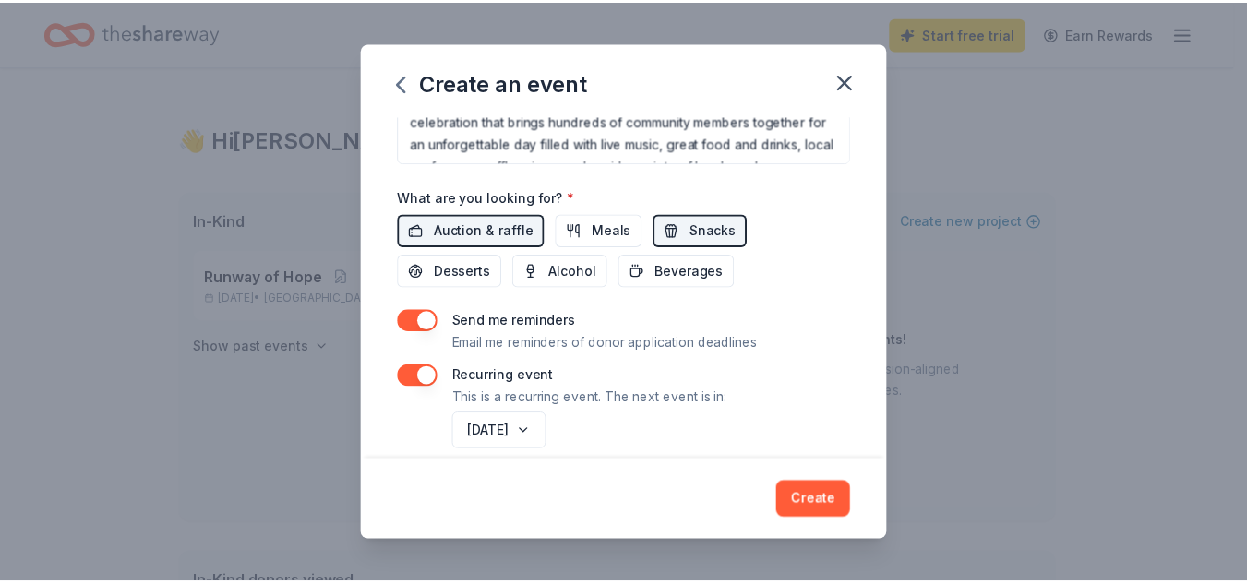
scroll to position [640, 0]
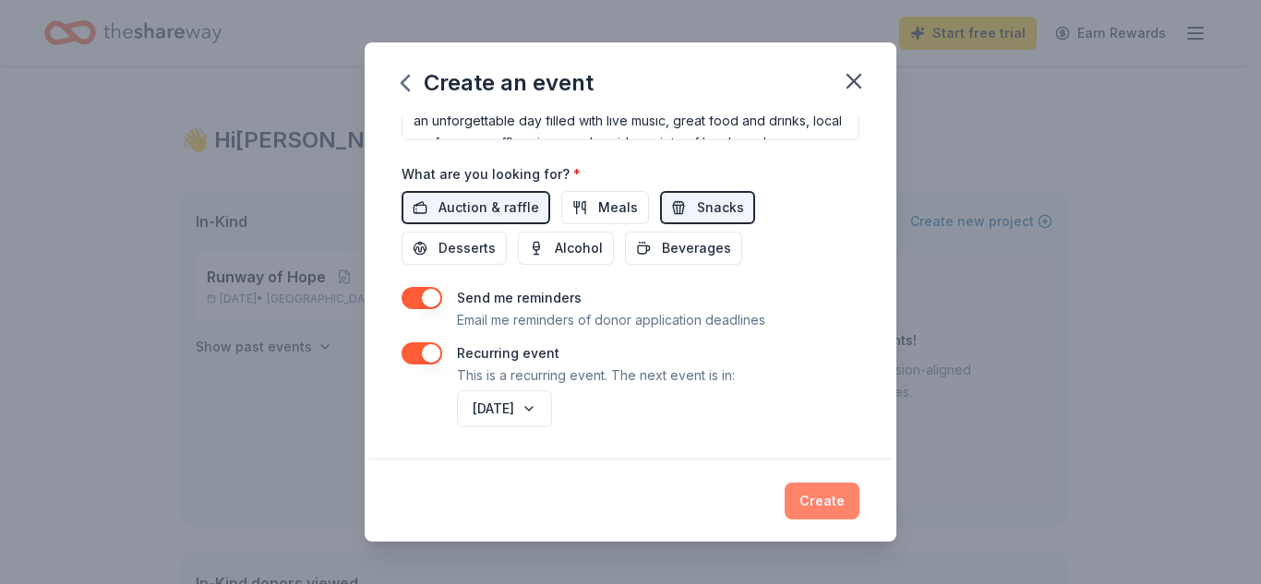
click at [825, 504] on button "Create" at bounding box center [822, 501] width 75 height 37
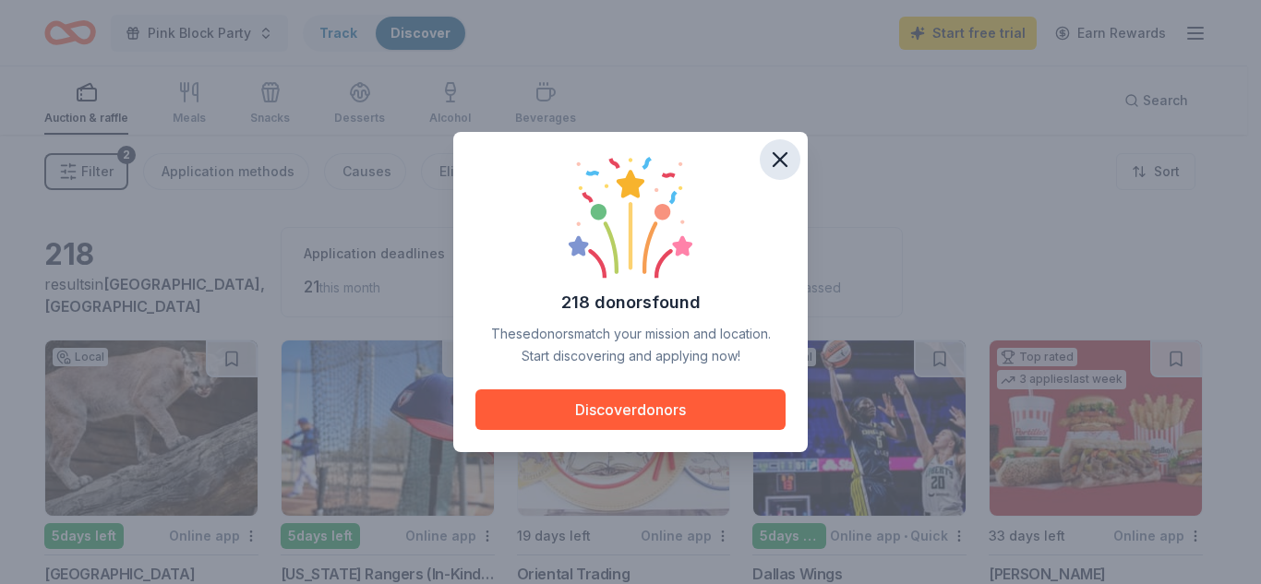
click at [779, 164] on icon "button" at bounding box center [780, 160] width 26 height 26
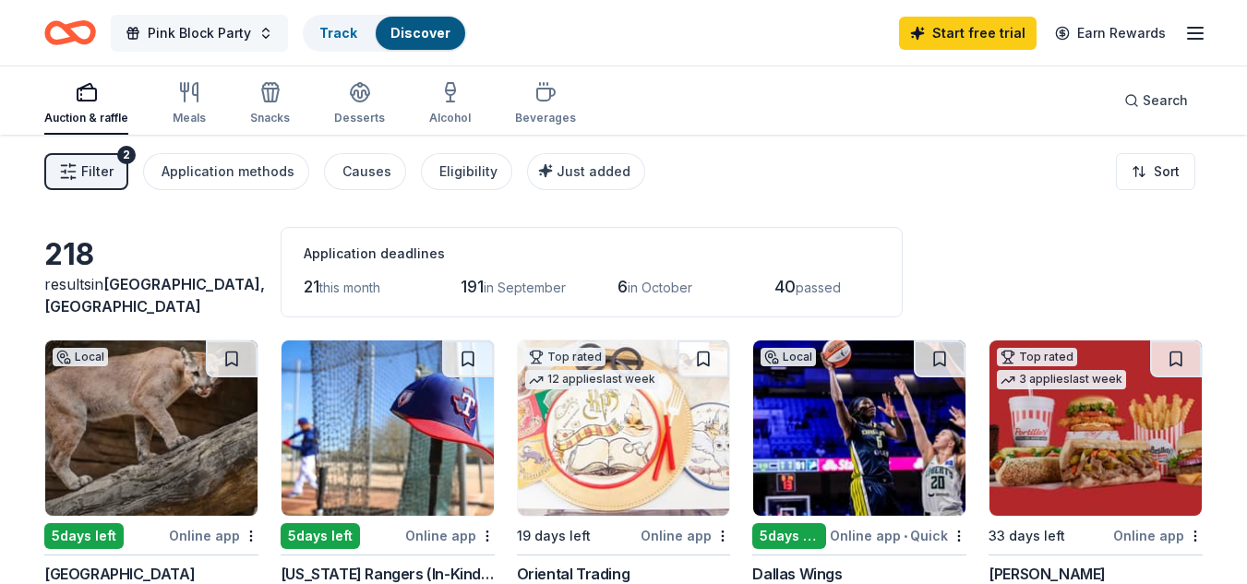
click at [229, 33] on span "Pink Block Party" at bounding box center [199, 33] width 103 height 22
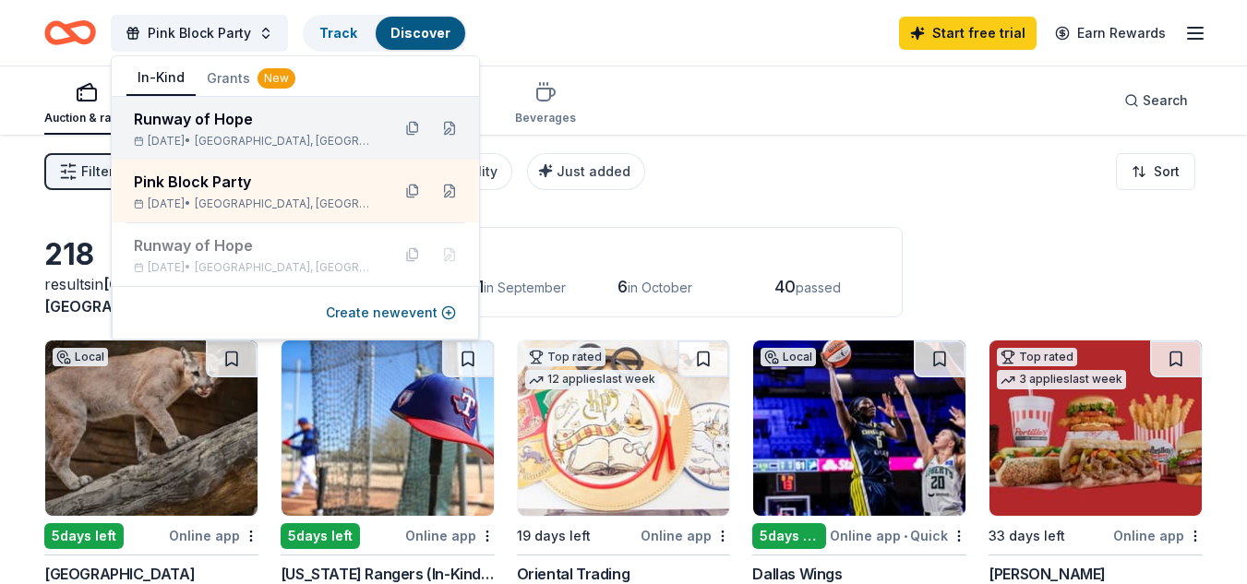
click at [228, 126] on div "Runway of Hope" at bounding box center [255, 119] width 242 height 22
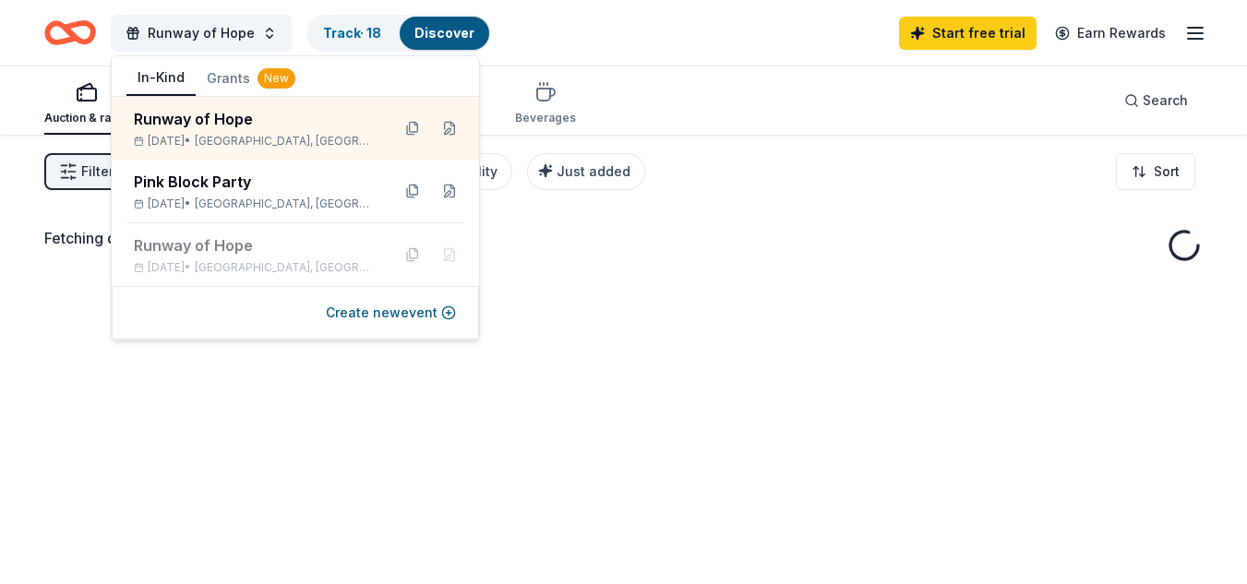
click at [584, 50] on div "Runway of Hope Track · 18 Discover Start free trial Earn Rewards" at bounding box center [623, 32] width 1158 height 43
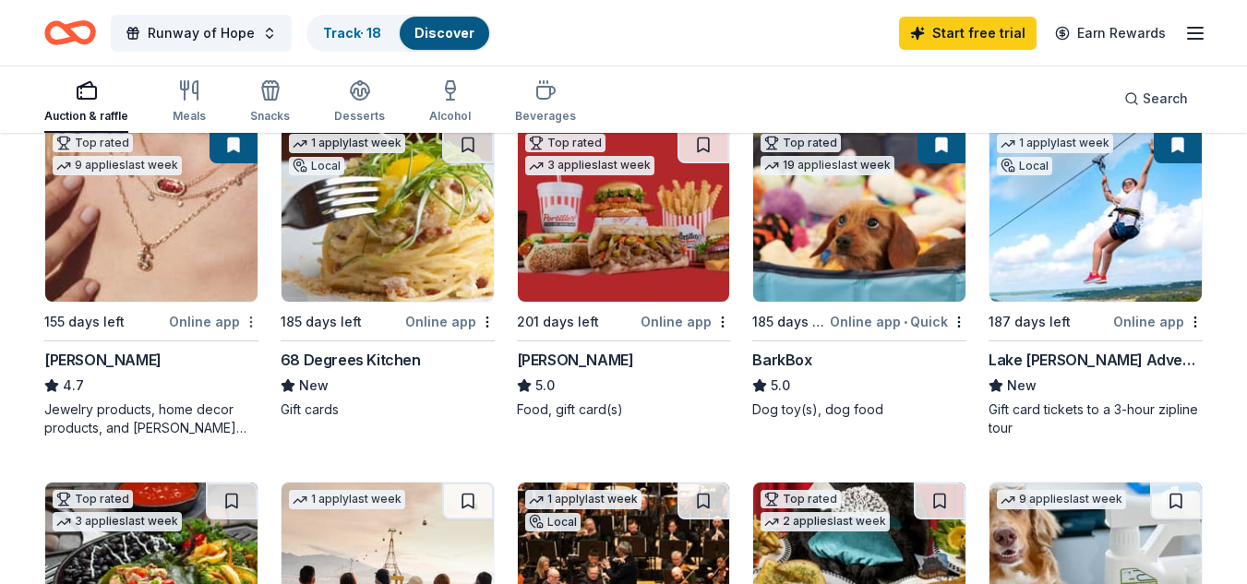
scroll to position [369, 0]
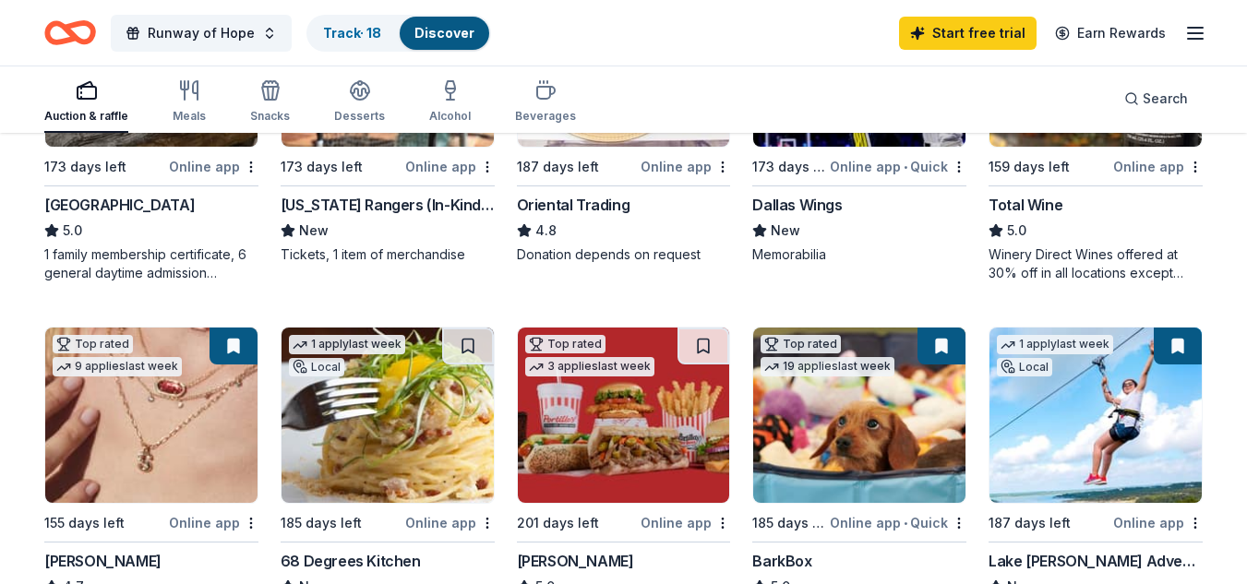
click at [88, 98] on rect "button" at bounding box center [87, 93] width 18 height 12
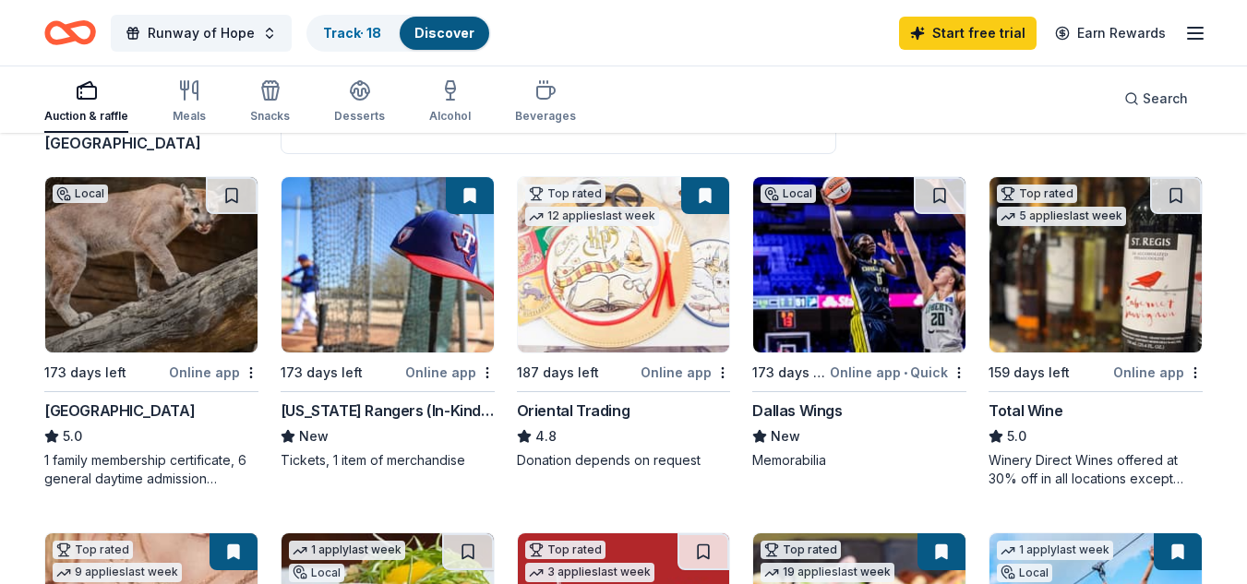
scroll to position [123, 0]
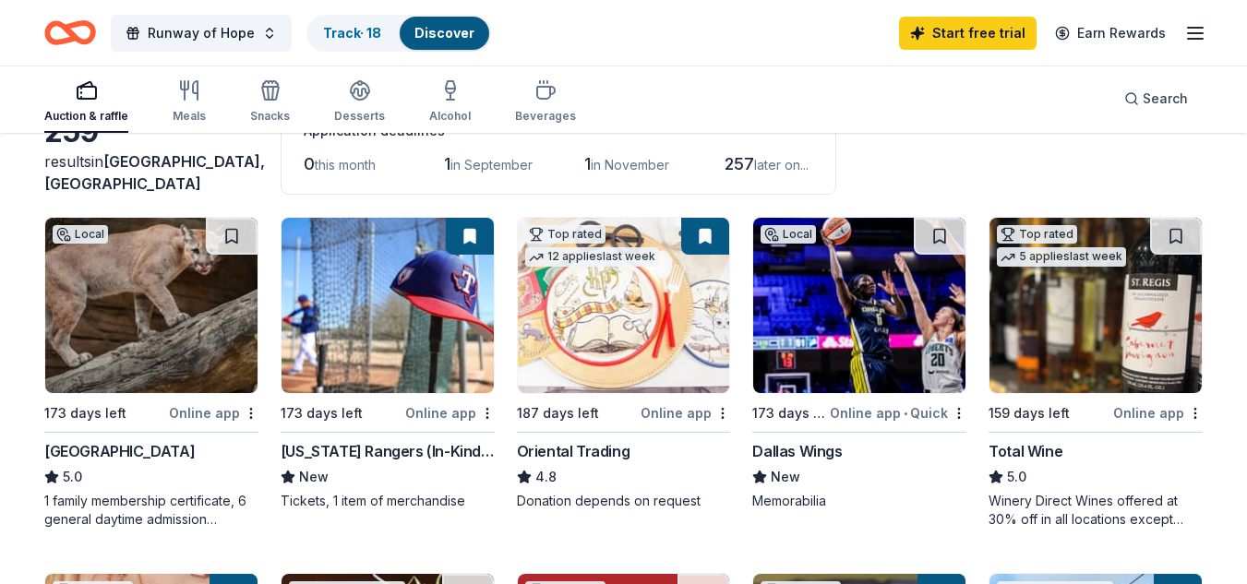
click at [420, 410] on div "Online app" at bounding box center [450, 413] width 90 height 23
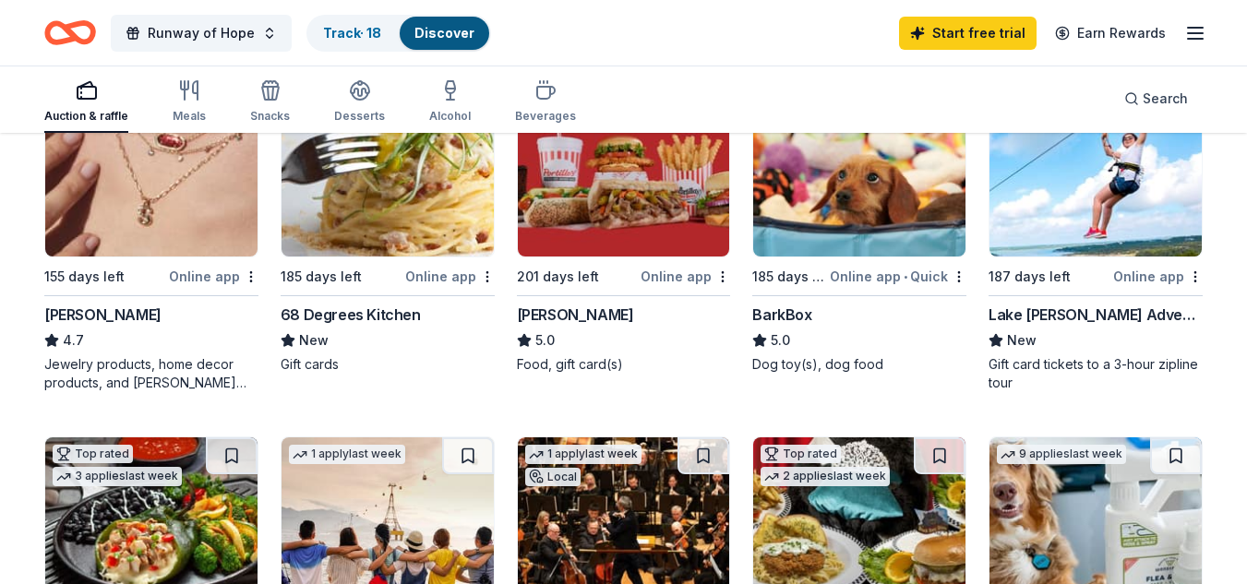
scroll to position [492, 0]
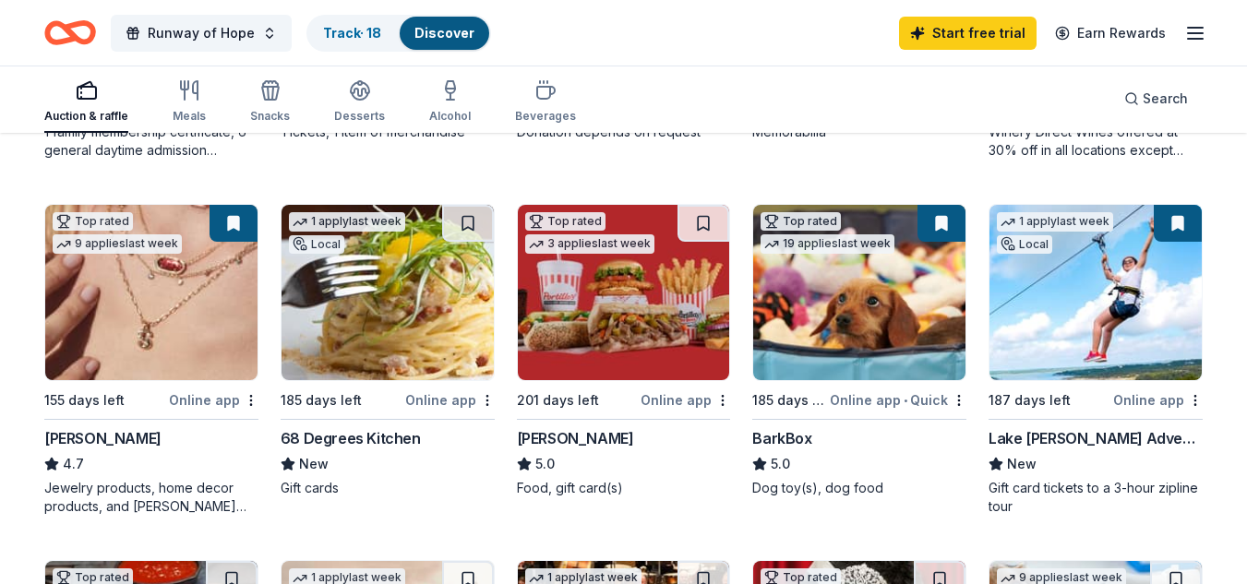
click at [132, 305] on img at bounding box center [151, 292] width 212 height 175
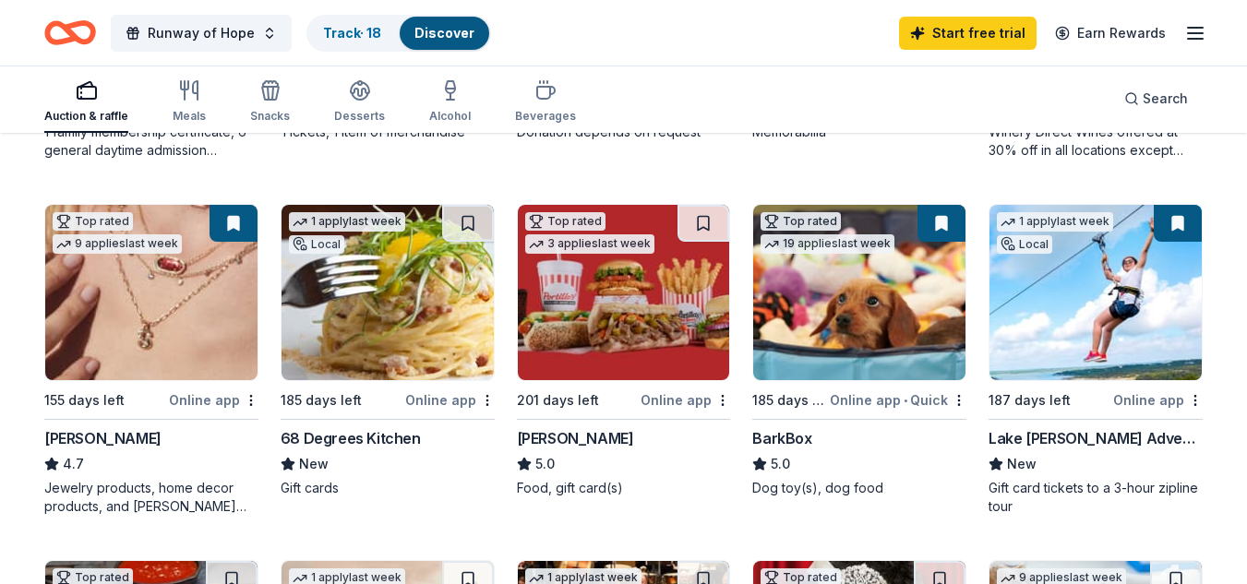
click at [234, 212] on button at bounding box center [234, 223] width 48 height 37
click at [173, 285] on img at bounding box center [151, 292] width 212 height 175
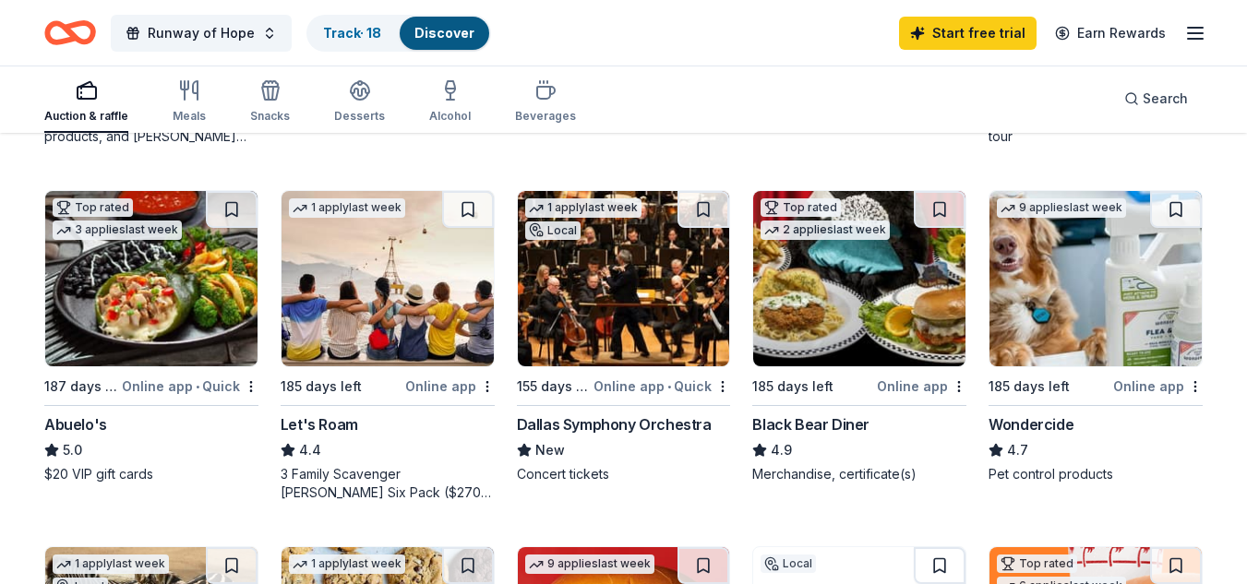
scroll to position [861, 0]
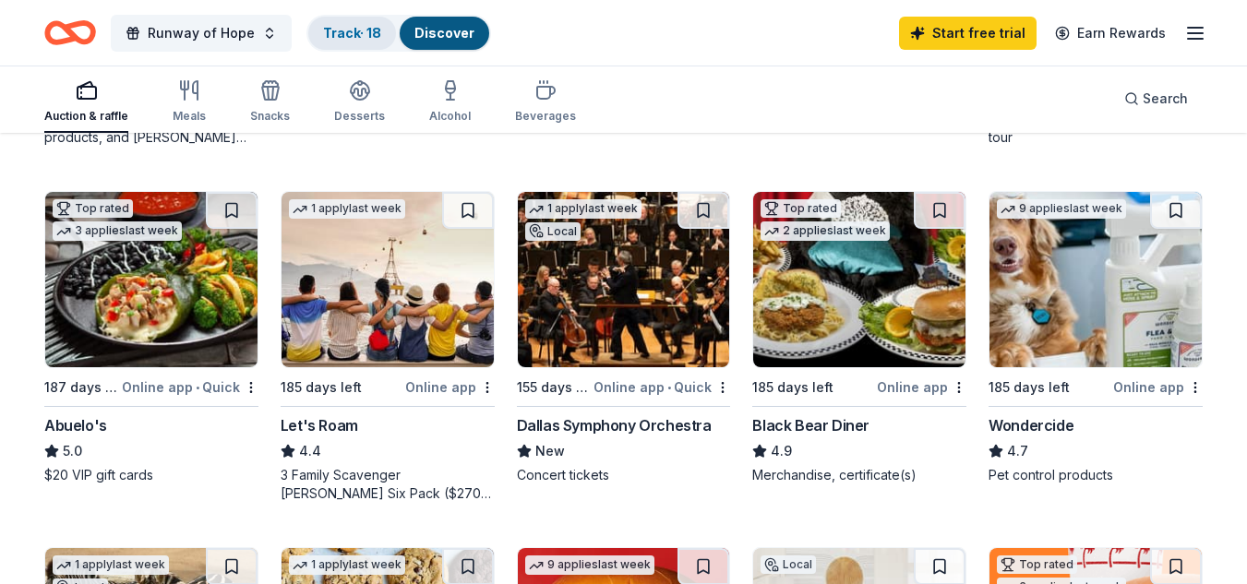
click at [352, 27] on link "Track · 18" at bounding box center [352, 33] width 58 height 16
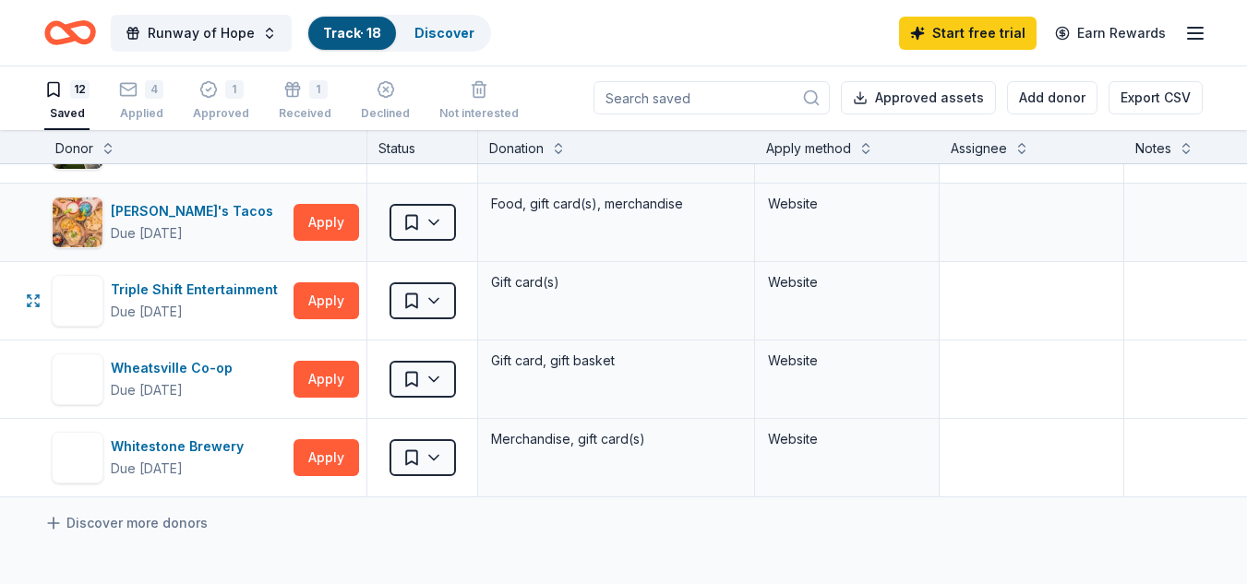
scroll to position [738, 0]
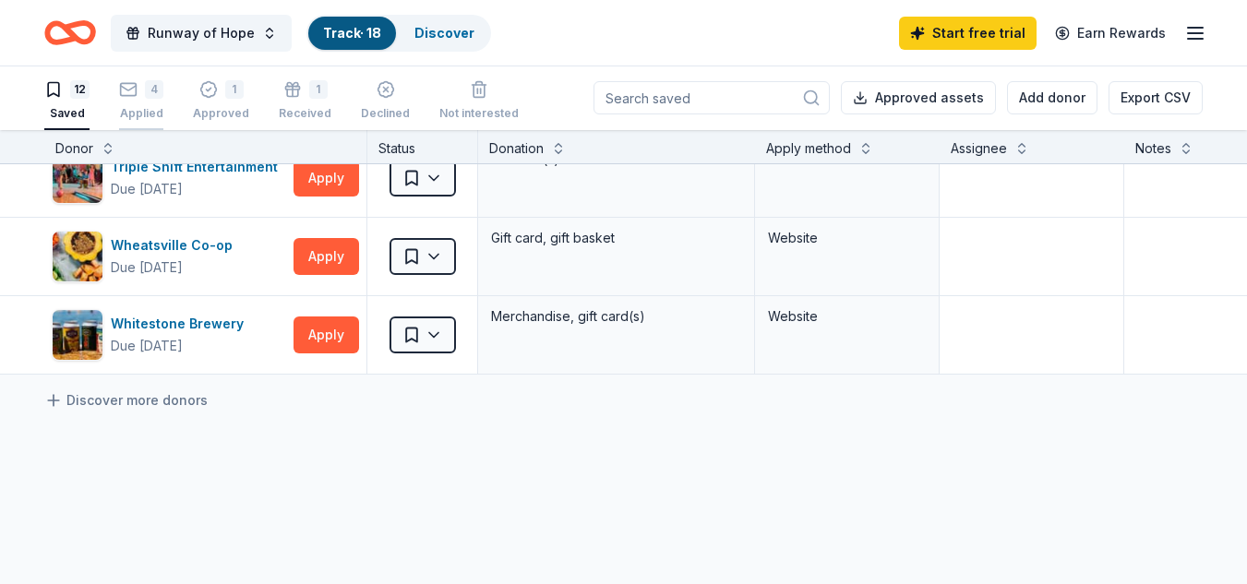
click at [144, 104] on div "4 Applied" at bounding box center [141, 100] width 44 height 41
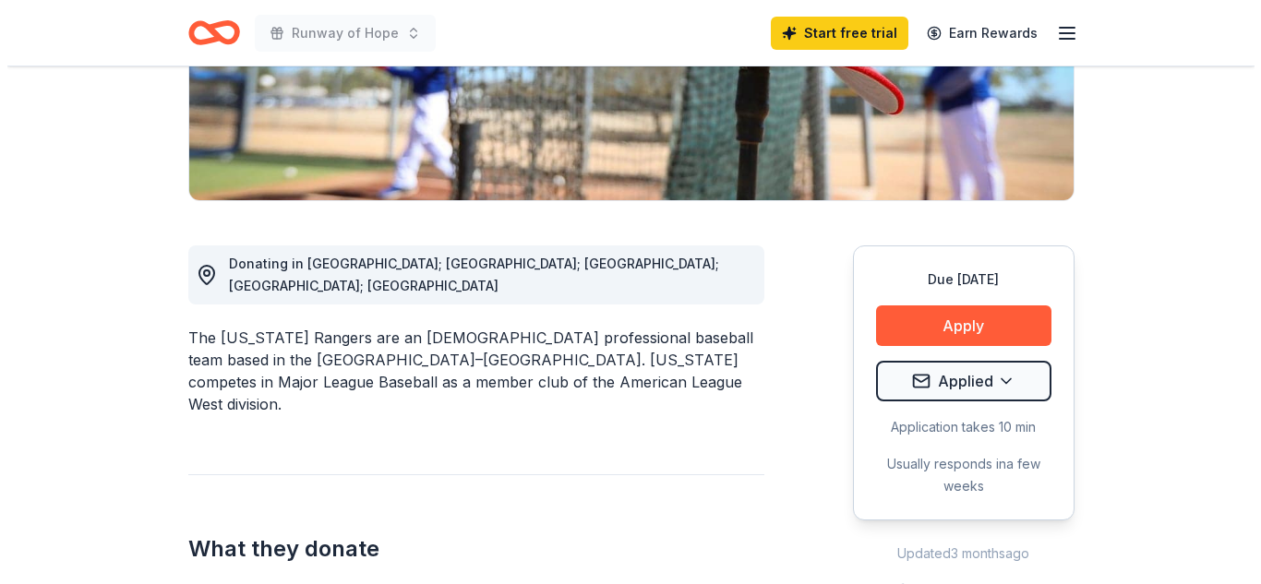
scroll to position [369, 0]
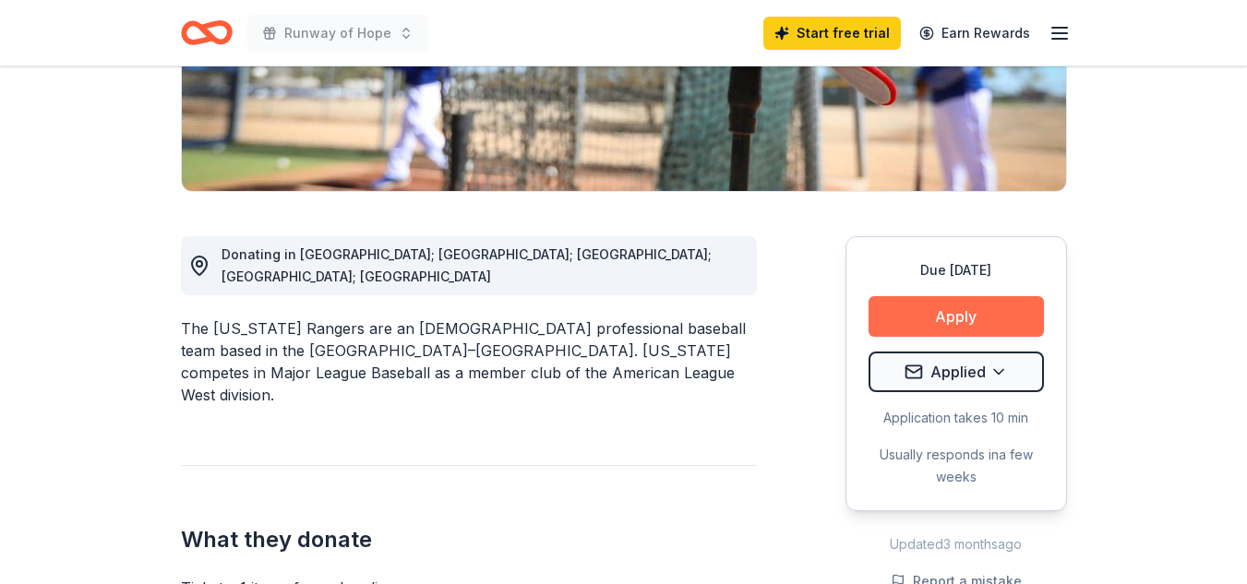
click at [953, 303] on button "Apply" at bounding box center [956, 316] width 175 height 41
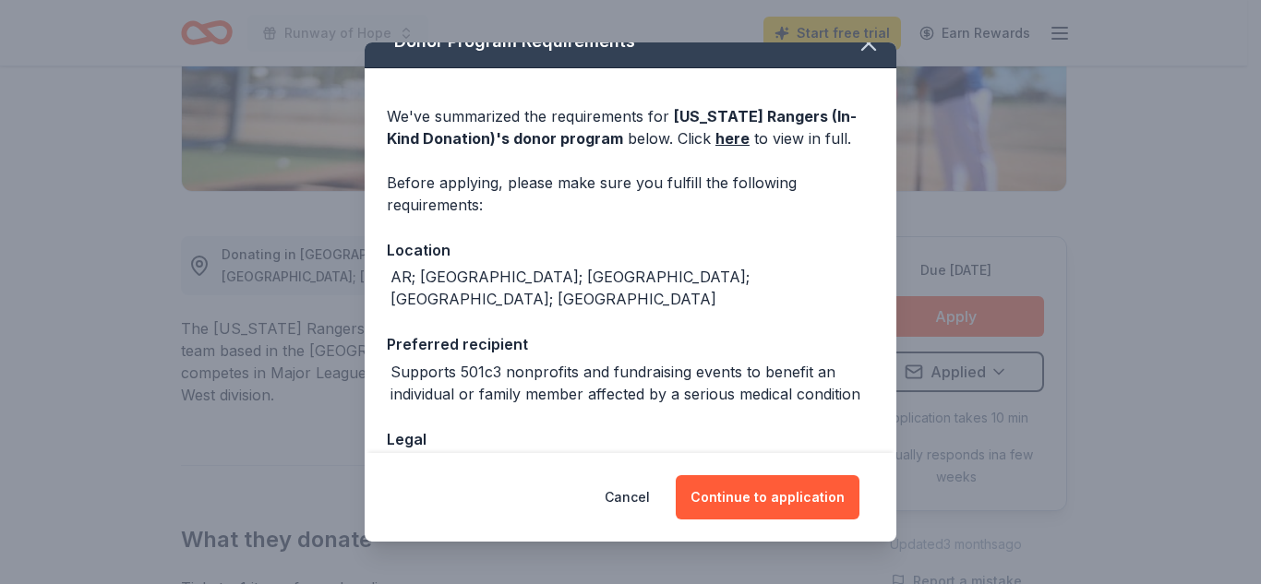
scroll to position [0, 0]
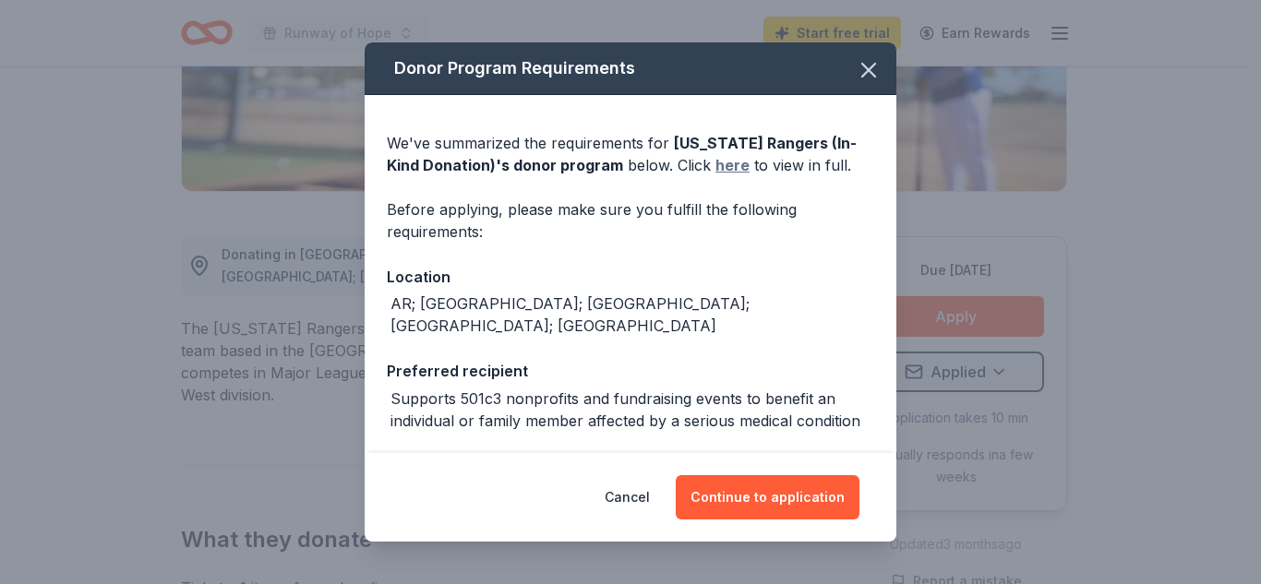
click at [715, 165] on link "here" at bounding box center [732, 165] width 34 height 22
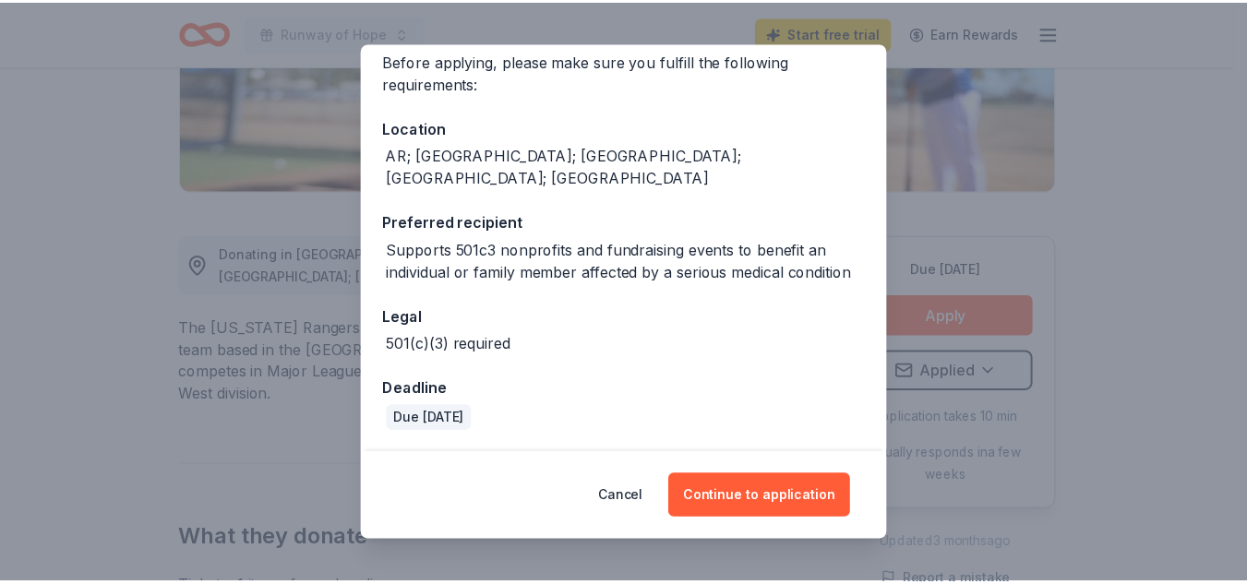
scroll to position [150, 0]
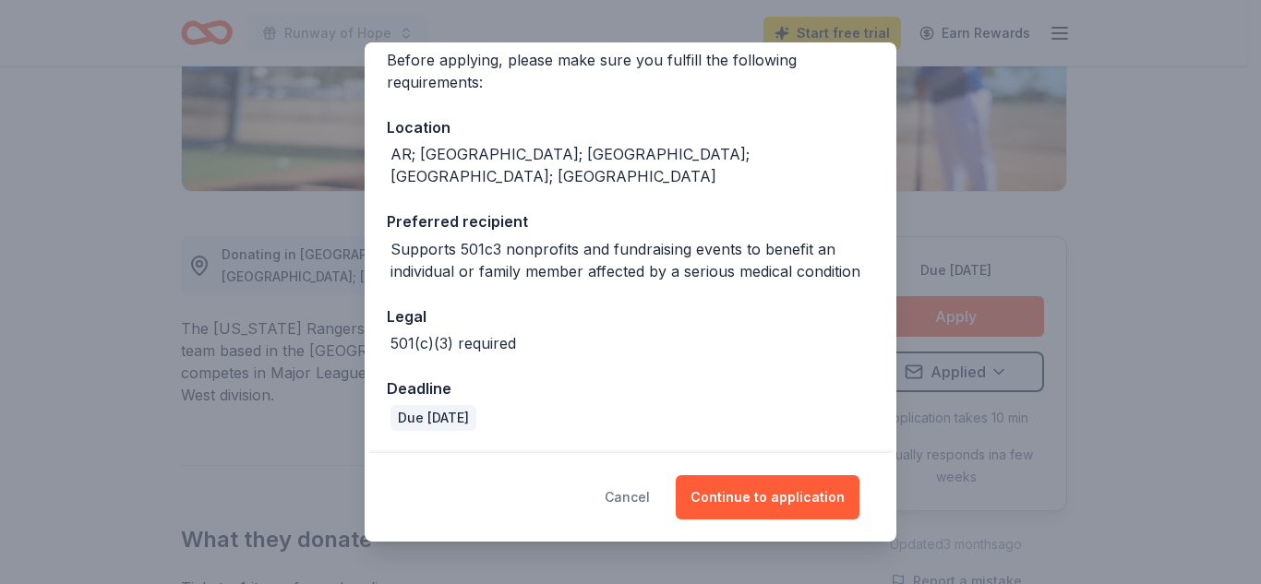
click at [632, 492] on button "Cancel" at bounding box center [627, 497] width 45 height 44
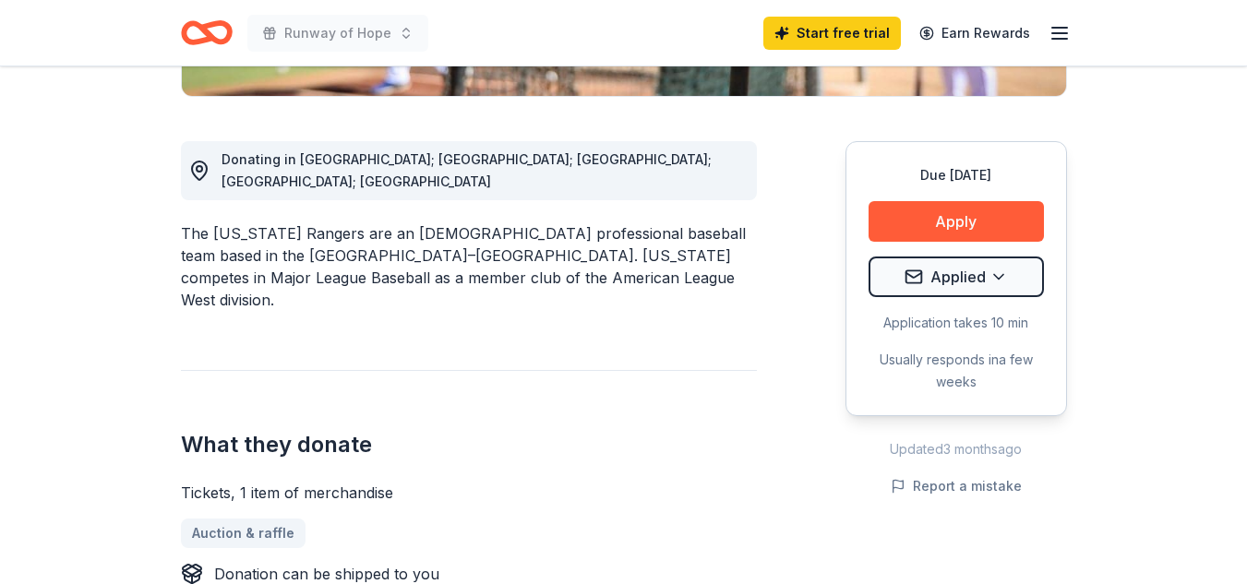
scroll to position [616, 0]
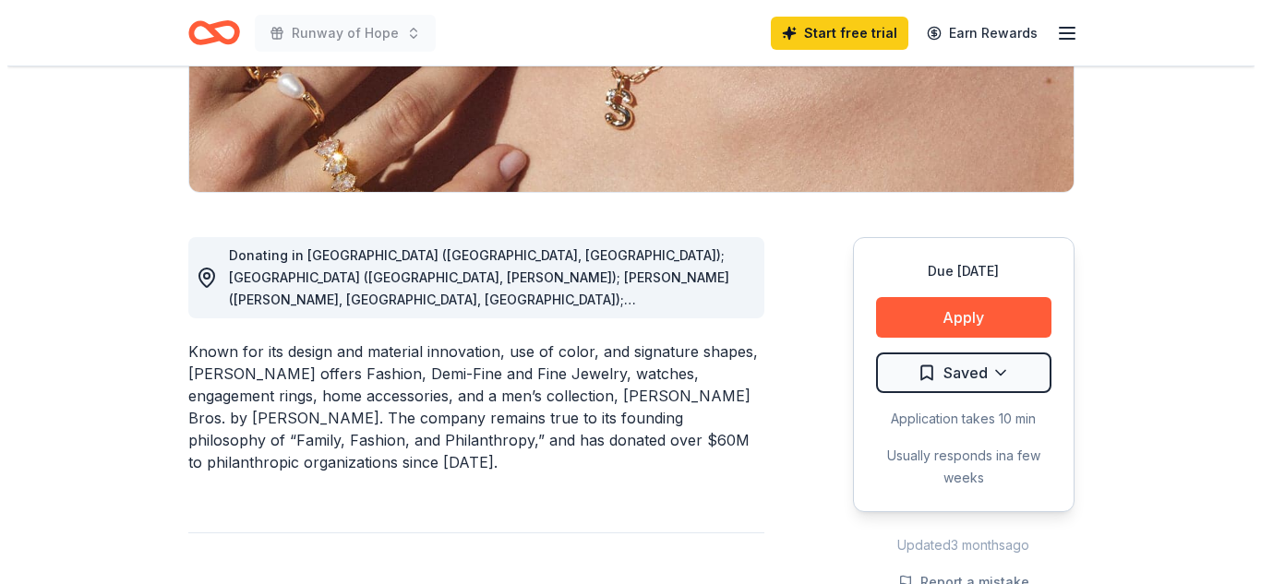
scroll to position [369, 0]
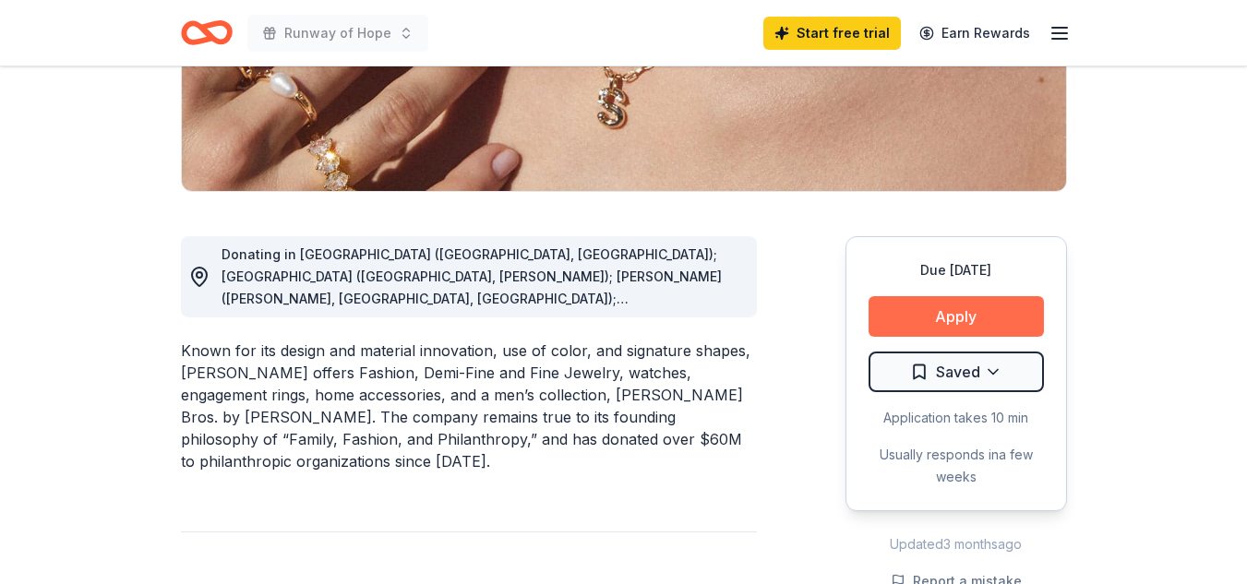
click at [924, 320] on button "Apply" at bounding box center [956, 316] width 175 height 41
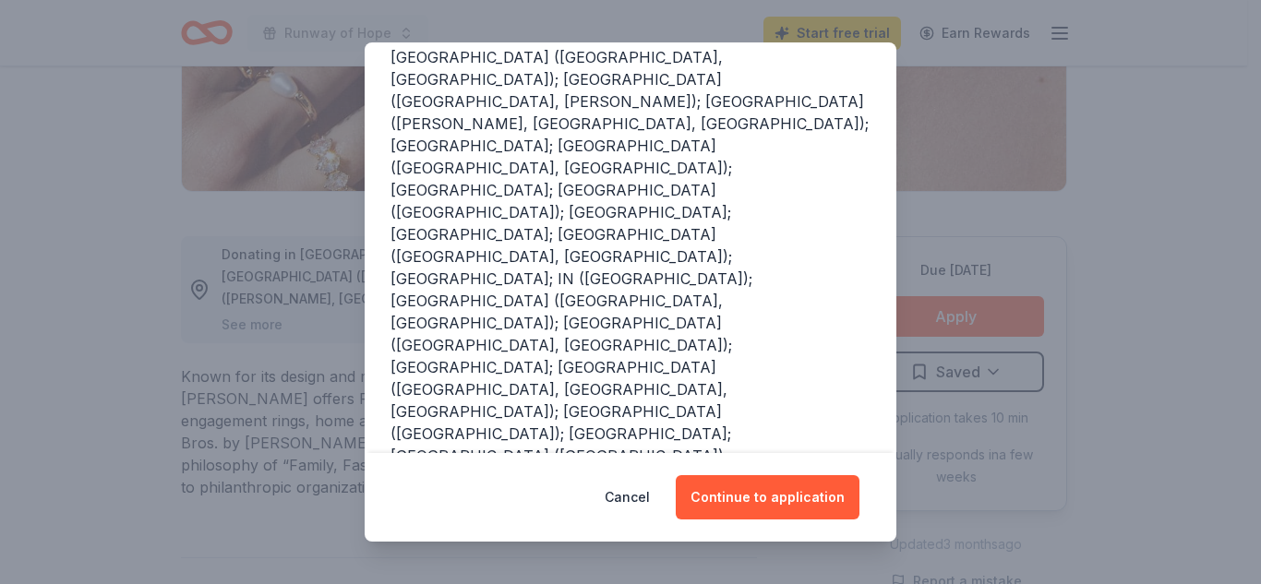
scroll to position [308, 0]
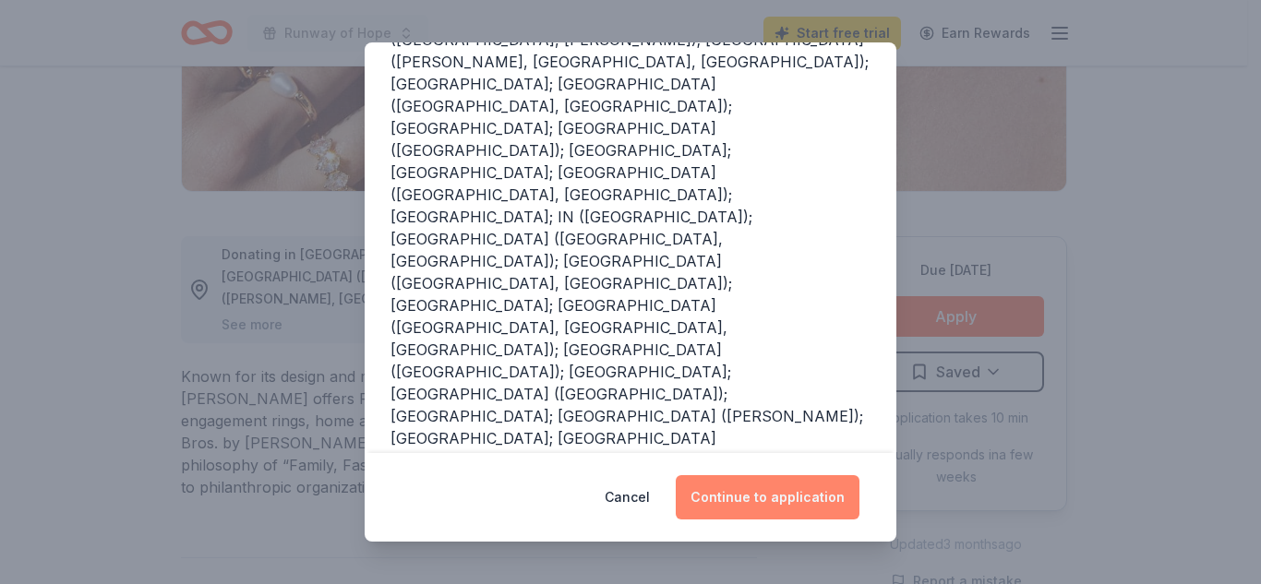
click at [750, 499] on button "Continue to application" at bounding box center [768, 497] width 184 height 44
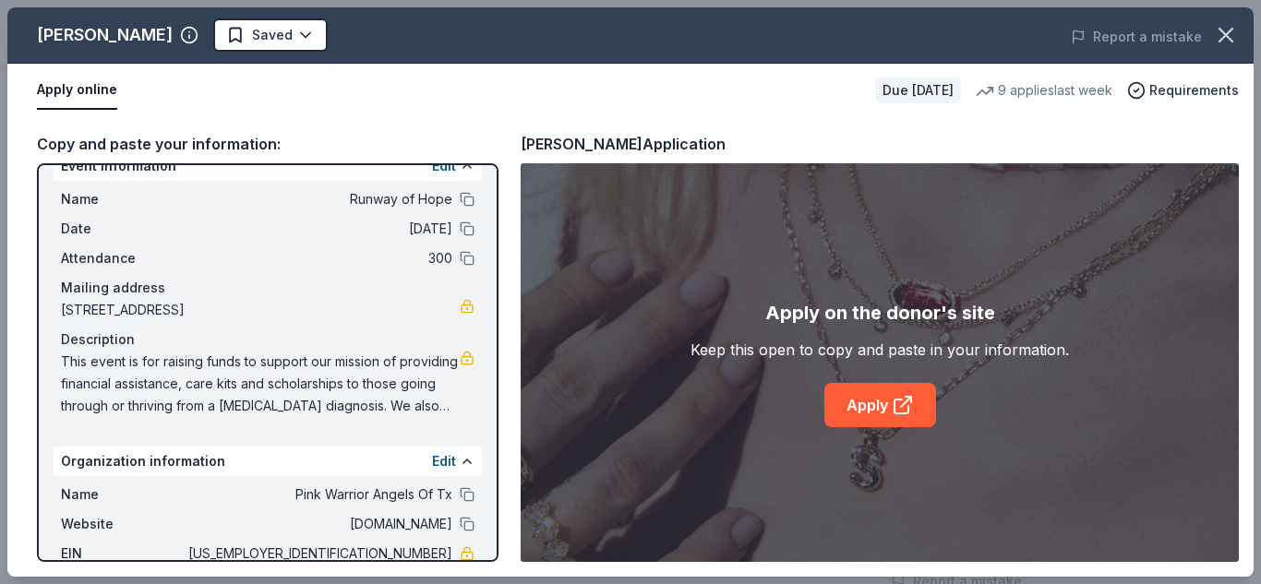
scroll to position [0, 0]
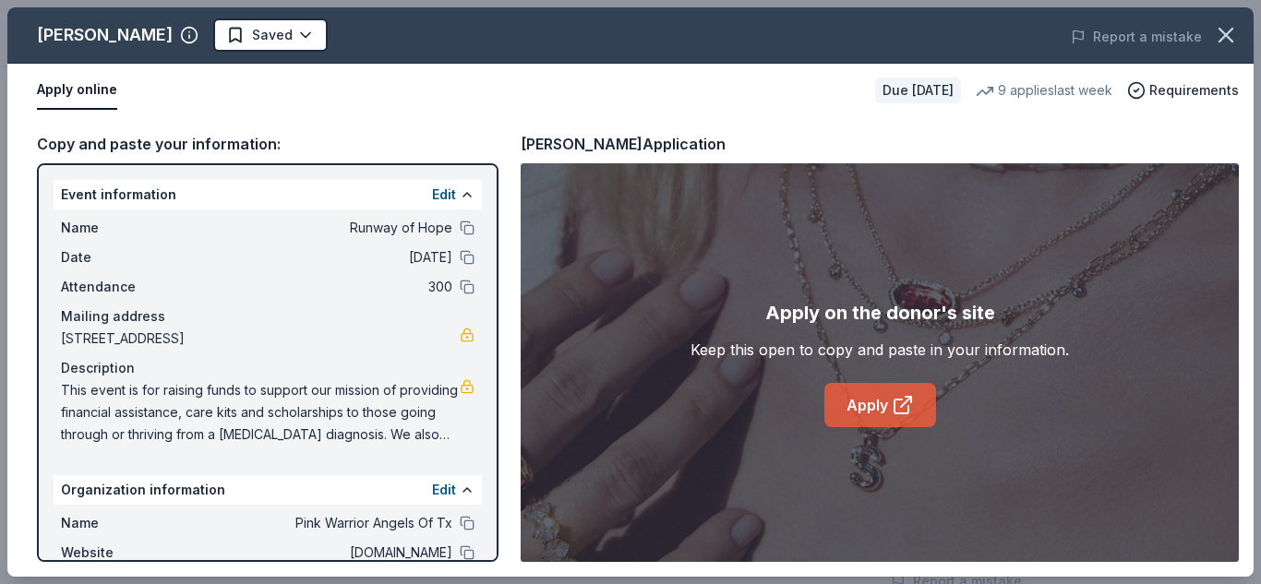
click at [865, 408] on link "Apply" at bounding box center [880, 405] width 112 height 44
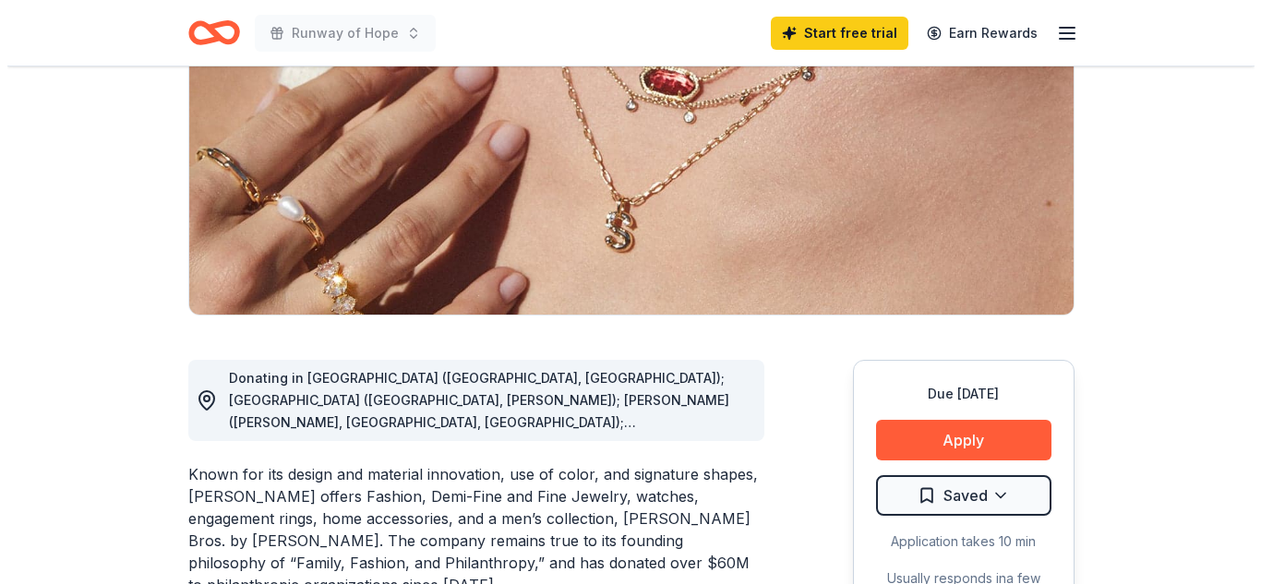
scroll to position [369, 0]
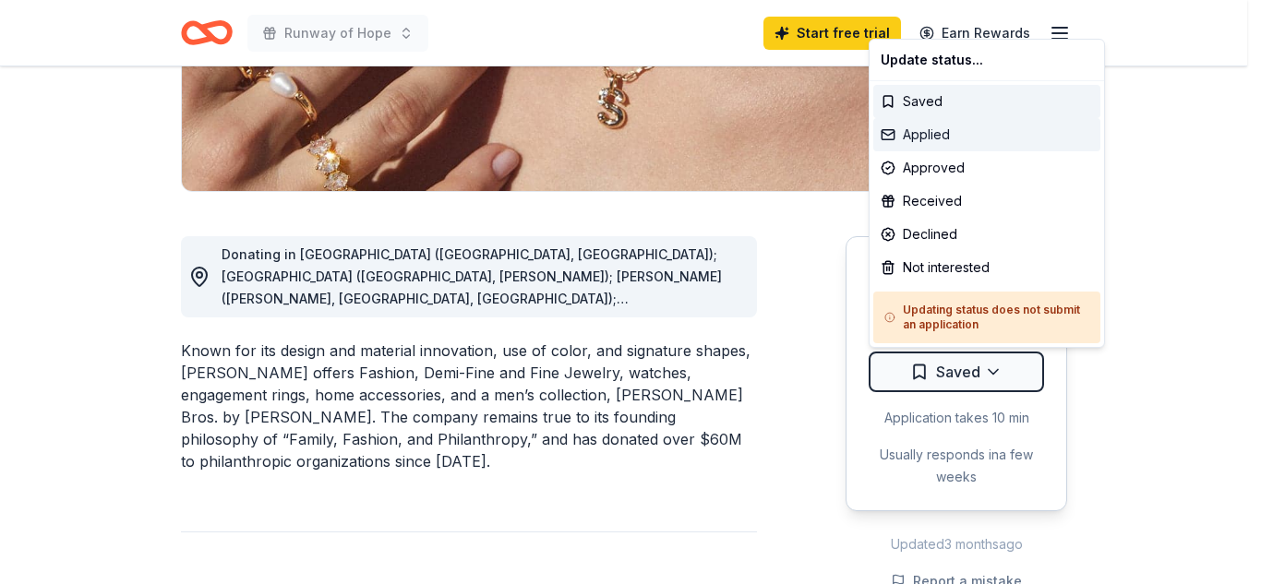
click at [921, 138] on div "Applied" at bounding box center [986, 134] width 227 height 33
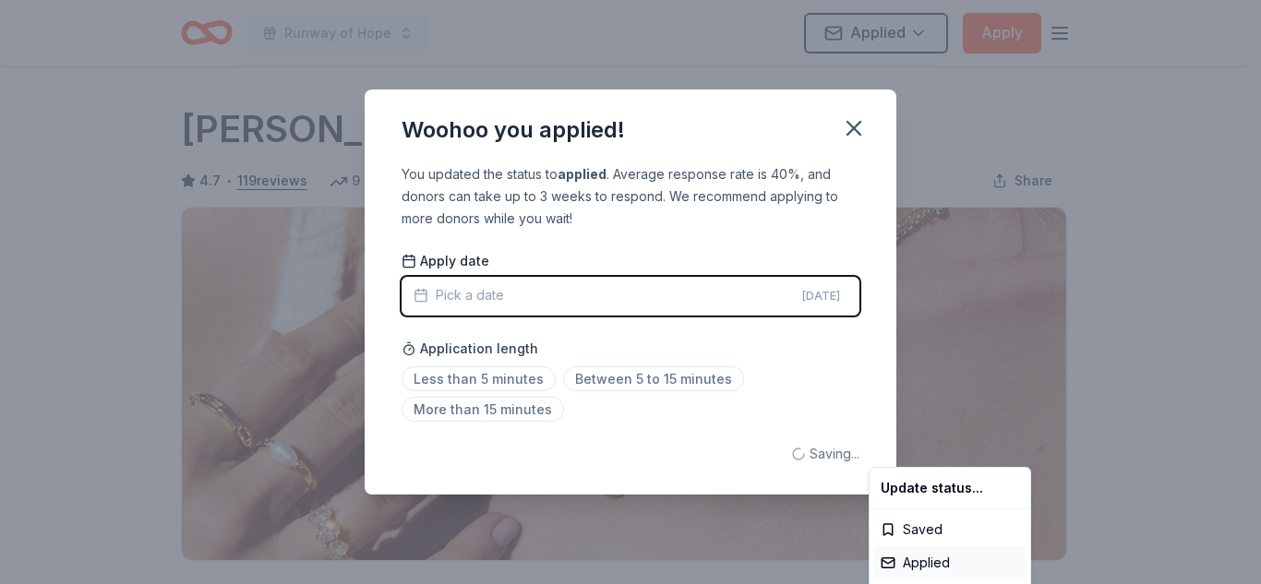
scroll to position [0, 0]
click at [522, 379] on html "Runway of Hope Applied Apply Due in 155 days Share Kendra Scott 4.7 • 119 revie…" at bounding box center [630, 292] width 1261 height 584
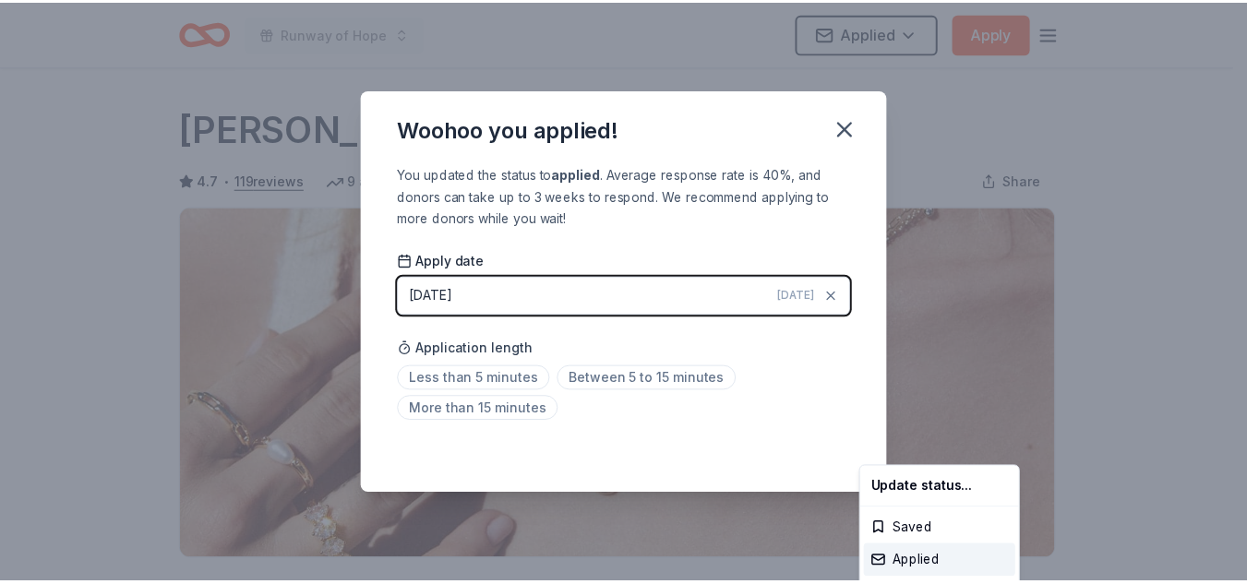
scroll to position [450, 0]
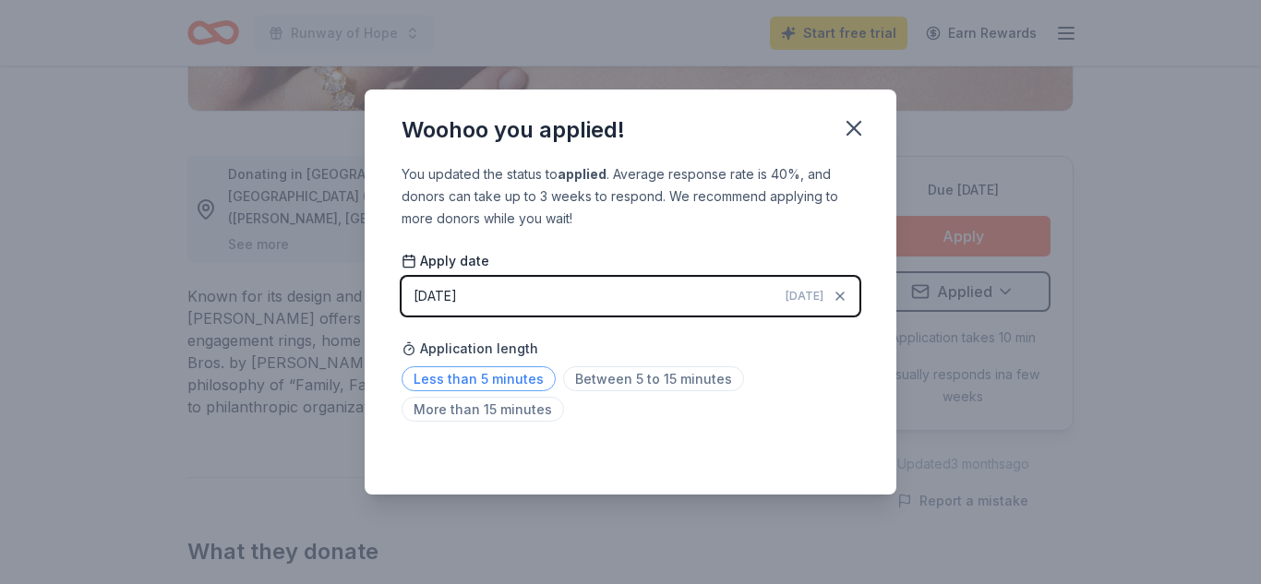
click at [496, 378] on span "Less than 5 minutes" at bounding box center [479, 378] width 154 height 25
click at [846, 126] on icon "button" at bounding box center [854, 128] width 26 height 26
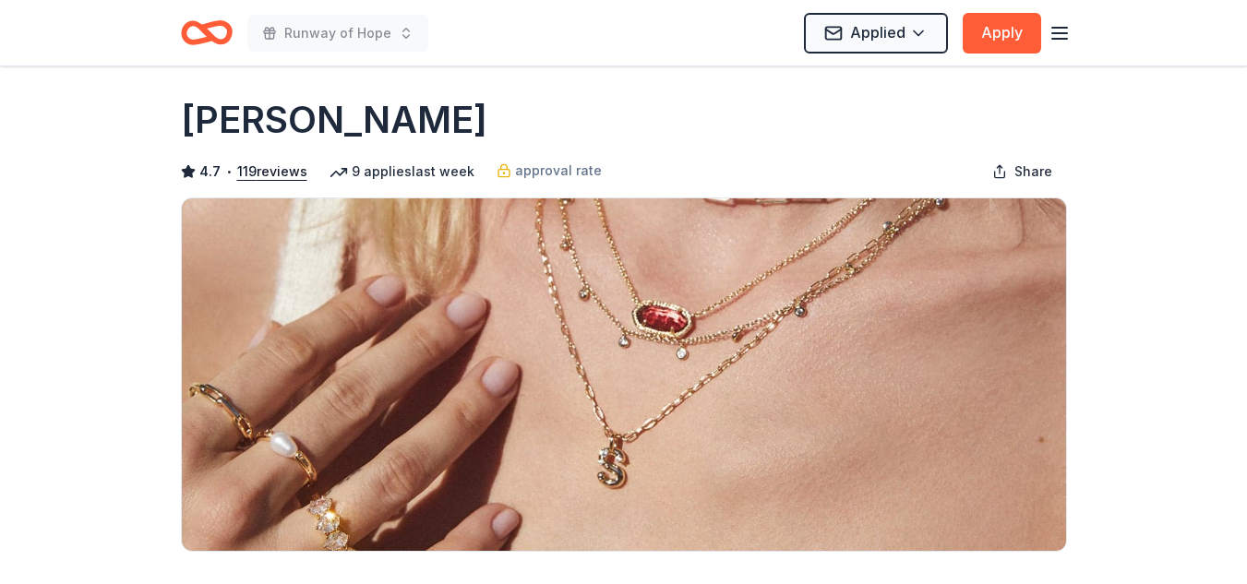
scroll to position [0, 0]
